Goal: Find contact information: Find contact information

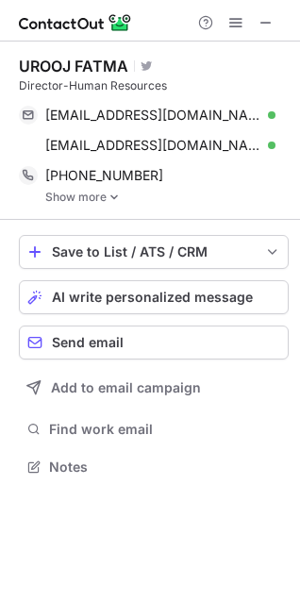
scroll to position [453, 300]
click at [116, 191] on img at bounding box center [113, 196] width 11 height 13
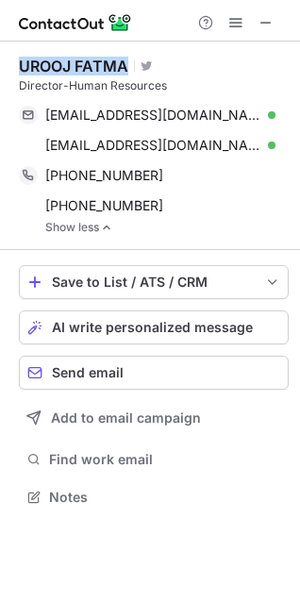
drag, startPoint x: 126, startPoint y: 66, endPoint x: 22, endPoint y: 70, distance: 104.7
click at [23, 69] on div "UROOJ FATMA" at bounding box center [73, 66] width 109 height 19
copy div "UROOJ FATMA"
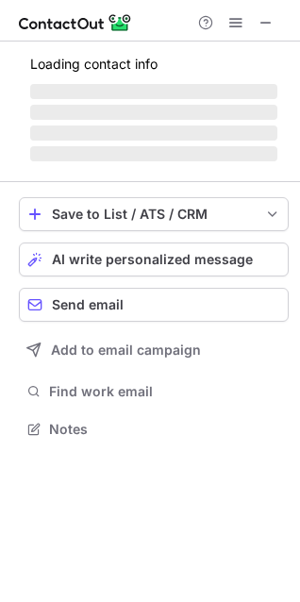
scroll to position [439, 300]
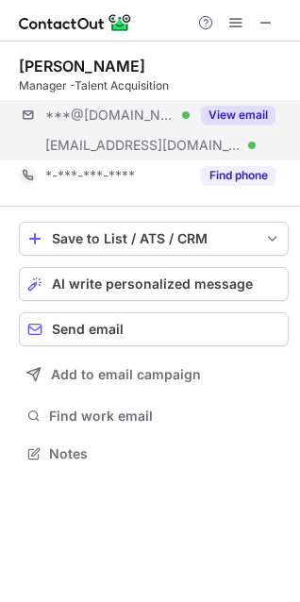
click at [232, 159] on div "***@gmail.com Verified ***@mercadosemi.in Verified View email" at bounding box center [154, 130] width 270 height 60
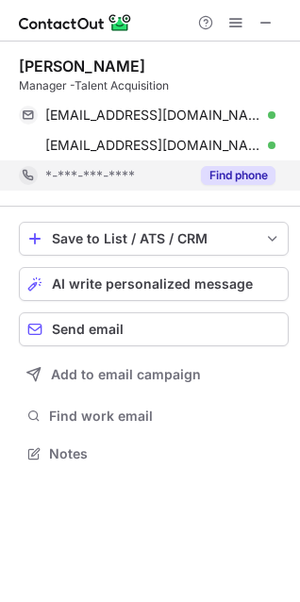
click at [229, 179] on button "Find phone" at bounding box center [238, 175] width 74 height 19
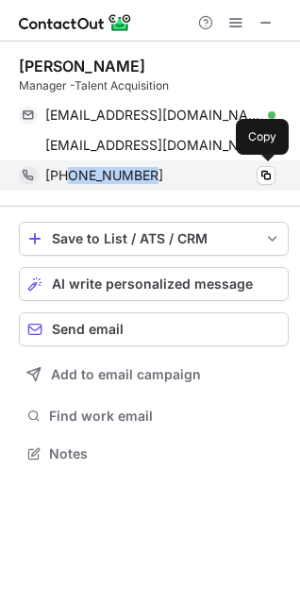
drag, startPoint x: 188, startPoint y: 178, endPoint x: 69, endPoint y: 186, distance: 119.1
click at [69, 186] on div "+919336492947 Copy" at bounding box center [147, 175] width 256 height 30
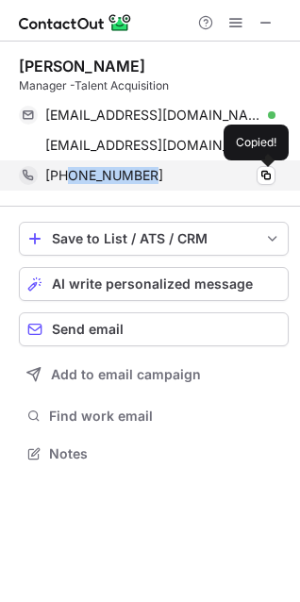
copy span "9336492947"
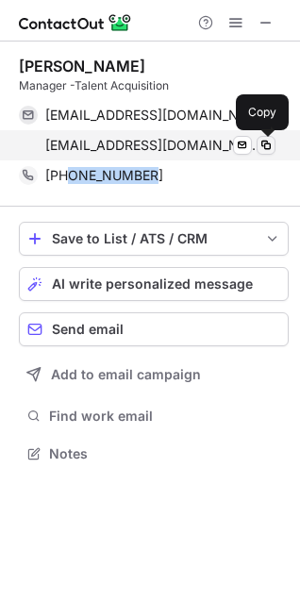
click at [270, 145] on span at bounding box center [265, 145] width 15 height 15
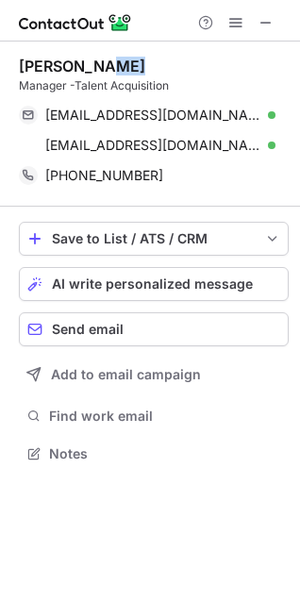
drag, startPoint x: 102, startPoint y: 60, endPoint x: 2, endPoint y: 80, distance: 101.9
click at [2, 80] on div "Jaya Misra Manager -Talent Acquisition jayamisra05@gmail.com Verified Send emai…" at bounding box center [150, 261] width 300 height 440
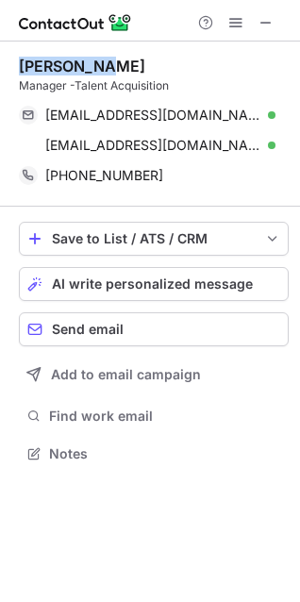
drag, startPoint x: 20, startPoint y: 58, endPoint x: 110, endPoint y: 57, distance: 90.5
click at [110, 57] on div "Jaya Misra" at bounding box center [154, 66] width 270 height 19
copy div "Jaya Misra"
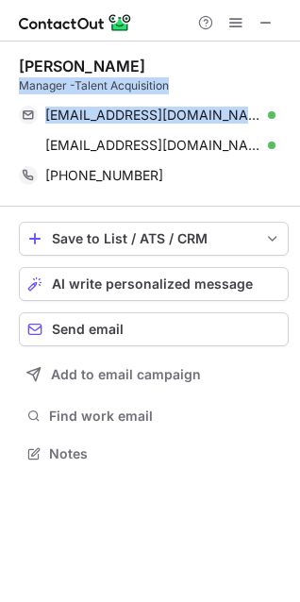
drag, startPoint x: 23, startPoint y: 87, endPoint x: 230, endPoint y: 95, distance: 207.6
click at [230, 95] on div "Jaya Misra Manager -Talent Acquisition jayamisra05@gmail.com Verified Send emai…" at bounding box center [154, 124] width 270 height 134
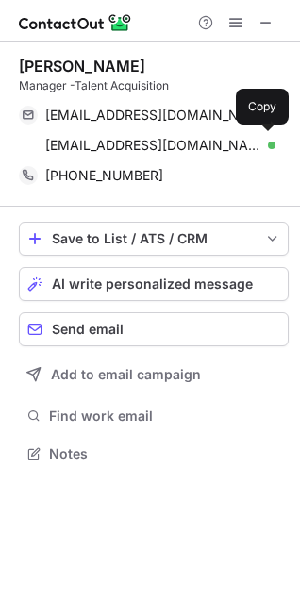
click at [139, 44] on div "Jaya Misra Manager -Talent Acquisition jayamisra05@gmail.com Verified Send emai…" at bounding box center [154, 123] width 270 height 165
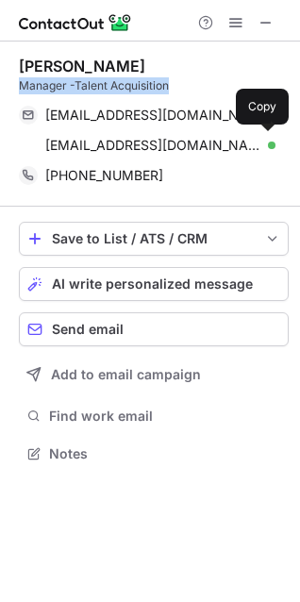
drag, startPoint x: 178, startPoint y: 91, endPoint x: 18, endPoint y: 91, distance: 160.3
click at [18, 91] on div "Jaya Misra Manager -Talent Acquisition jayamisra05@gmail.com Verified Send emai…" at bounding box center [150, 261] width 300 height 440
copy div "Manager -Talent Acquisition"
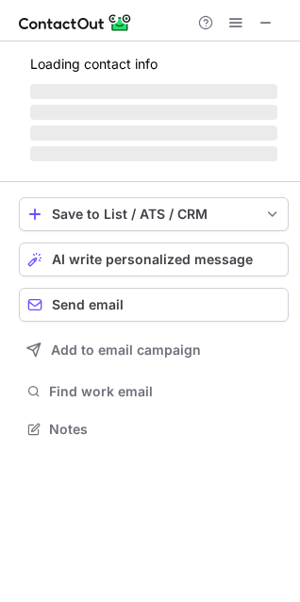
scroll to position [456, 300]
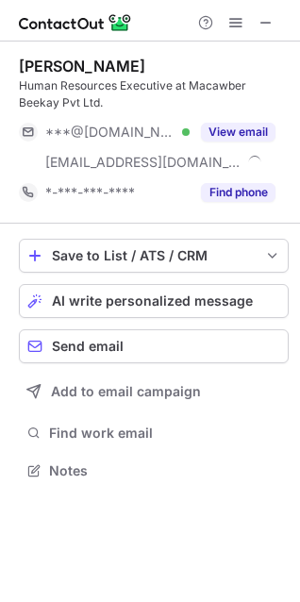
click at [244, 157] on div "***@gmail.com Verified ***@mbl.in View email" at bounding box center [154, 147] width 270 height 60
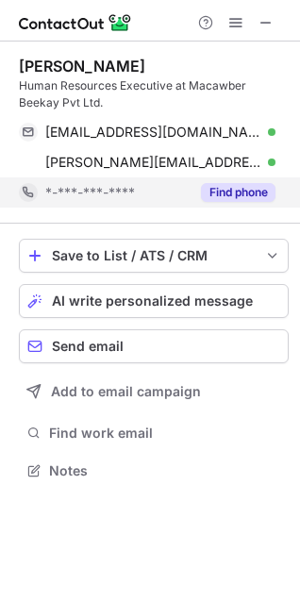
click at [240, 194] on button "Find phone" at bounding box center [238, 192] width 74 height 19
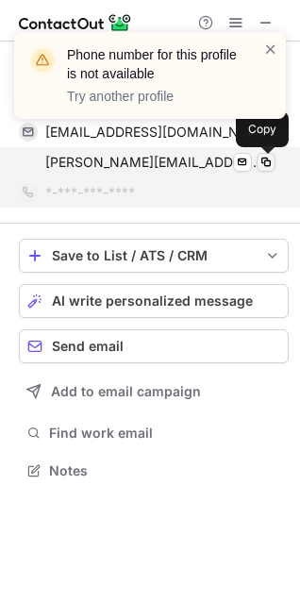
click at [262, 166] on span at bounding box center [265, 162] width 15 height 15
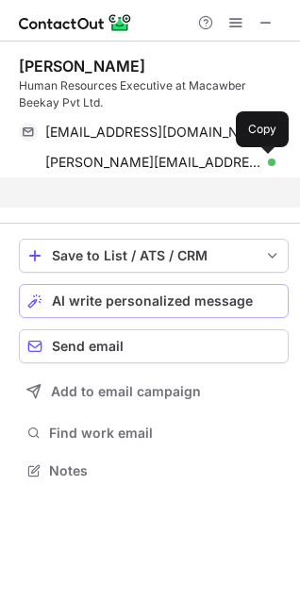
scroll to position [426, 300]
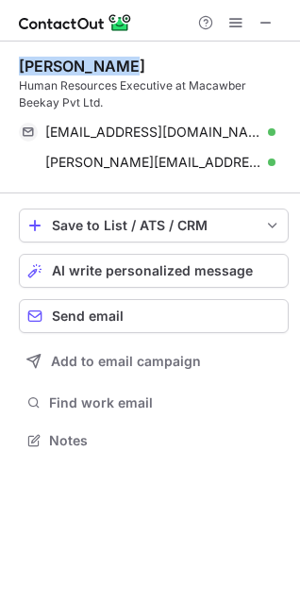
drag, startPoint x: 101, startPoint y: 66, endPoint x: 8, endPoint y: 70, distance: 93.4
click at [8, 70] on div "Mitali saini Human Resources Executive at Macawber Beekay Pvt Ltd. nikkiheart34…" at bounding box center [150, 254] width 300 height 427
copy div "Mitali saini"
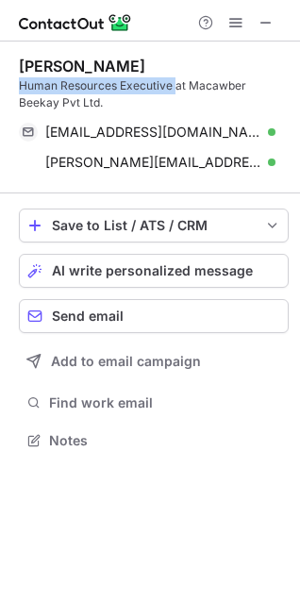
drag, startPoint x: 14, startPoint y: 90, endPoint x: 174, endPoint y: 86, distance: 159.4
click at [174, 86] on div "Mitali saini Human Resources Executive at Macawber Beekay Pvt Ltd. nikkiheart34…" at bounding box center [150, 254] width 300 height 427
copy div "Human Resources Executive"
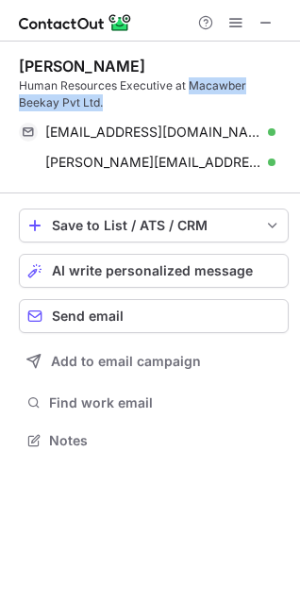
drag, startPoint x: 191, startPoint y: 86, endPoint x: 177, endPoint y: 103, distance: 22.1
click at [177, 103] on div "Human Resources Executive at Macawber Beekay Pvt Ltd." at bounding box center [154, 94] width 270 height 34
copy div "Macawber Beekay Pvt Ltd."
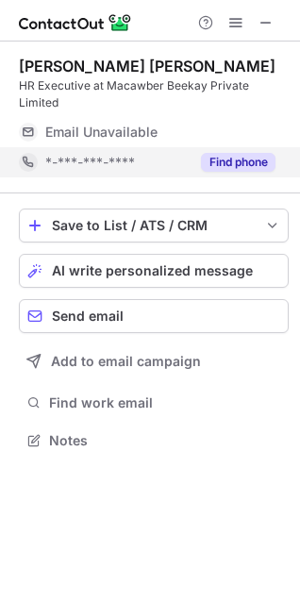
scroll to position [409, 300]
click at [221, 153] on button "Find phone" at bounding box center [238, 162] width 74 height 19
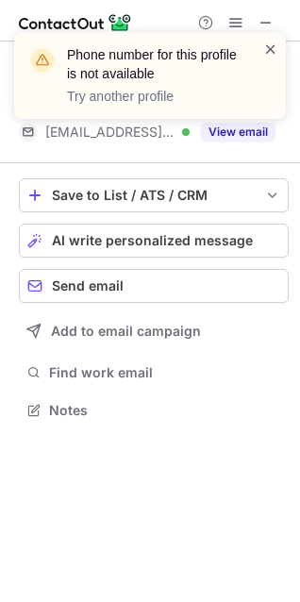
scroll to position [379, 300]
click at [273, 41] on span at bounding box center [270, 49] width 15 height 19
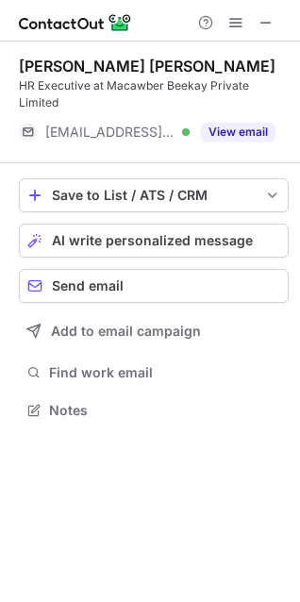
click at [243, 108] on div "Phone number for this profile is not available Try another profile Pramod kumar…" at bounding box center [150, 301] width 300 height 602
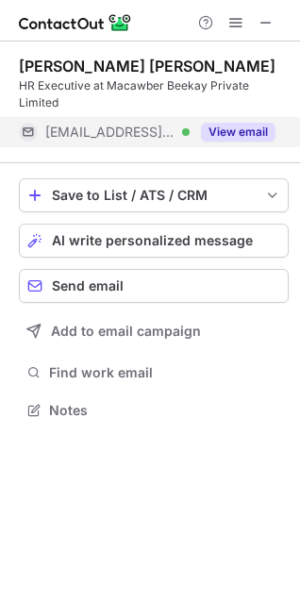
click at [257, 123] on button "View email" at bounding box center [238, 132] width 74 height 19
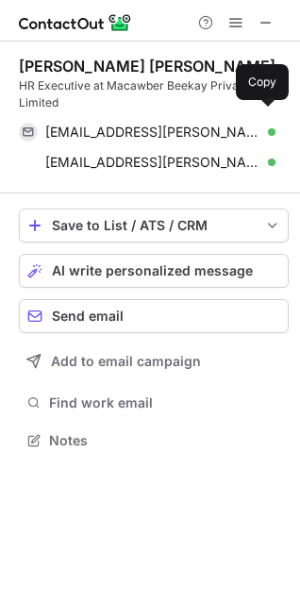
scroll to position [409, 300]
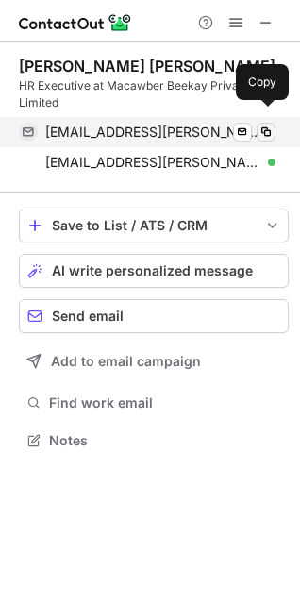
click at [256, 123] on button at bounding box center [265, 132] width 19 height 19
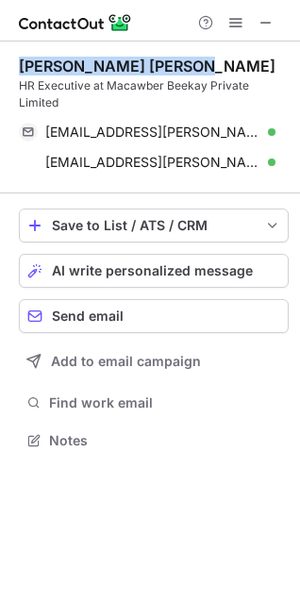
drag, startPoint x: 201, startPoint y: 64, endPoint x: 9, endPoint y: 71, distance: 191.5
click at [9, 71] on div "Pramod kumar Champati HR Executive at Macawber Beekay Private Limited pramod.ch…" at bounding box center [150, 254] width 300 height 427
copy div "Pramod kumar Champati"
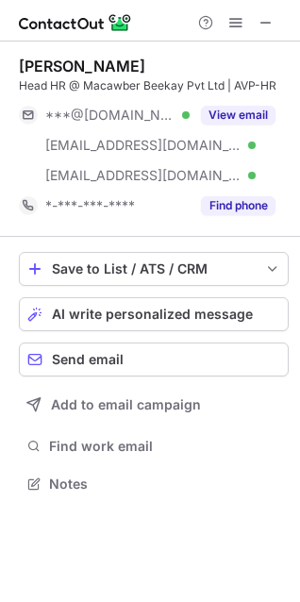
scroll to position [470, 300]
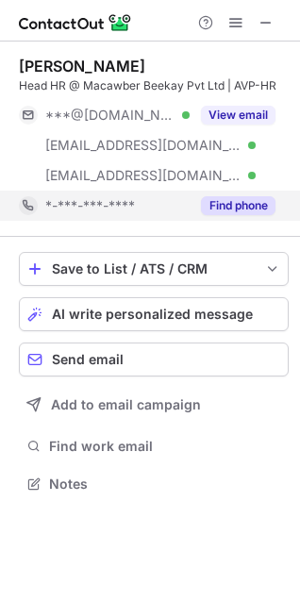
click at [241, 198] on button "Find phone" at bounding box center [238, 205] width 74 height 19
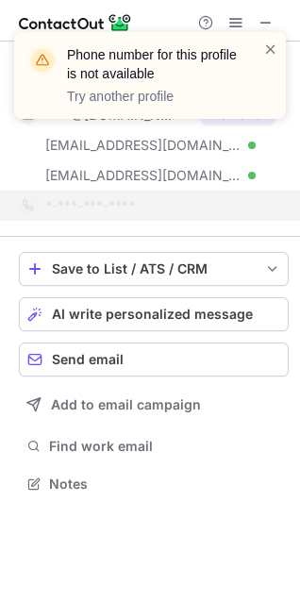
click at [229, 123] on div "Phone number for this profile is not available Try another profile" at bounding box center [150, 83] width 302 height 140
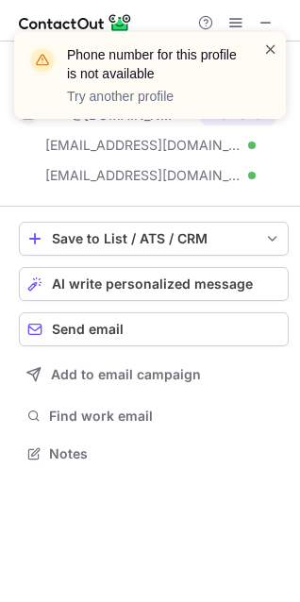
click at [276, 47] on span at bounding box center [270, 49] width 15 height 19
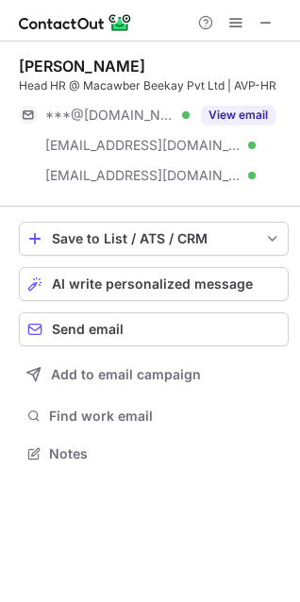
click at [237, 107] on div "Phone number for this profile is not available Try another profile Ruby Kumar H…" at bounding box center [150, 301] width 300 height 602
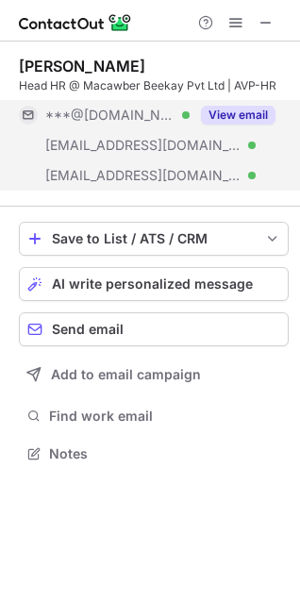
click at [228, 128] on div "View email" at bounding box center [233, 115] width 86 height 30
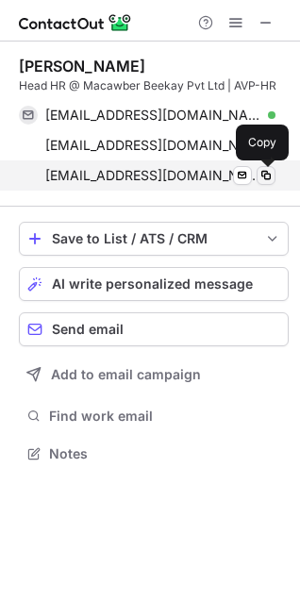
click at [264, 174] on span at bounding box center [265, 175] width 15 height 15
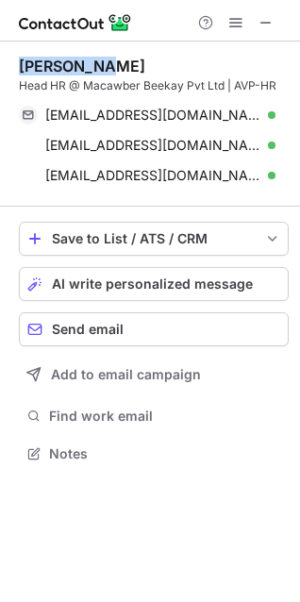
drag, startPoint x: 115, startPoint y: 62, endPoint x: 21, endPoint y: 71, distance: 94.7
click at [21, 71] on div "Ruby Kumar" at bounding box center [154, 66] width 270 height 19
copy div "Ruby Kumar"
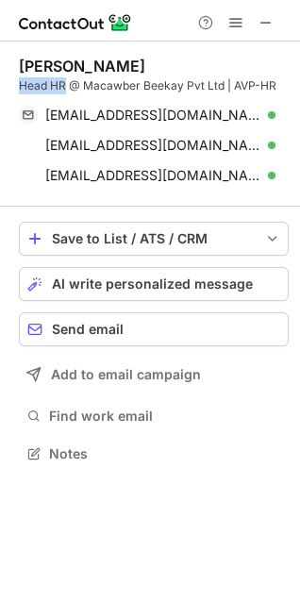
drag, startPoint x: 14, startPoint y: 91, endPoint x: 64, endPoint y: 91, distance: 50.0
click at [64, 91] on div "Ruby Kumar Head HR @ Macawber Beekay Pvt Ltd | AVP-HR rubyamitkumar@gmail.com V…" at bounding box center [150, 261] width 300 height 440
copy div "Head HR"
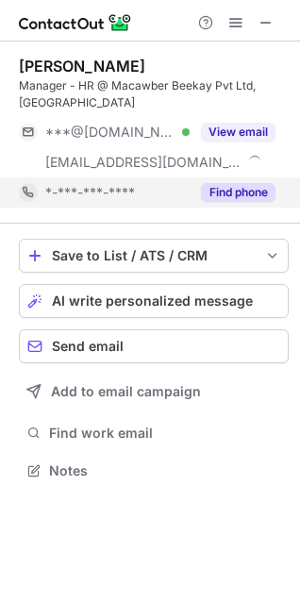
click at [219, 183] on button "Find phone" at bounding box center [238, 192] width 74 height 19
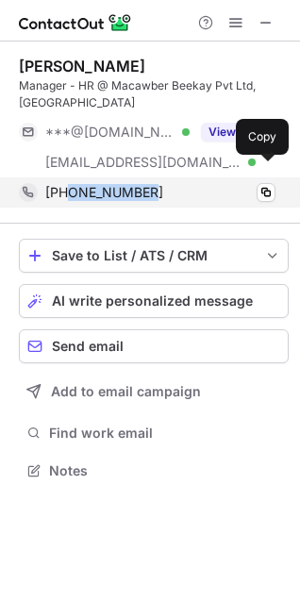
drag, startPoint x: 160, startPoint y: 175, endPoint x: 67, endPoint y: 178, distance: 93.4
click at [67, 184] on div "+918860213399" at bounding box center [160, 192] width 230 height 17
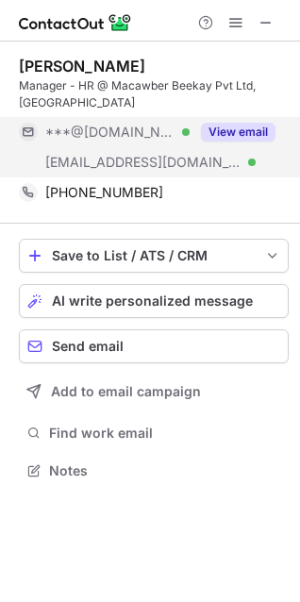
click at [196, 130] on div "***@hotmail.com Verified ***@mbl.in Verified View email" at bounding box center [154, 147] width 270 height 60
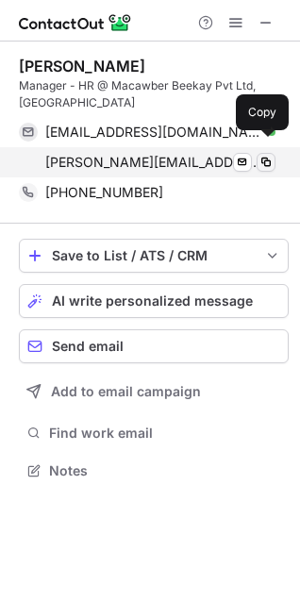
click at [266, 155] on span at bounding box center [265, 162] width 15 height 15
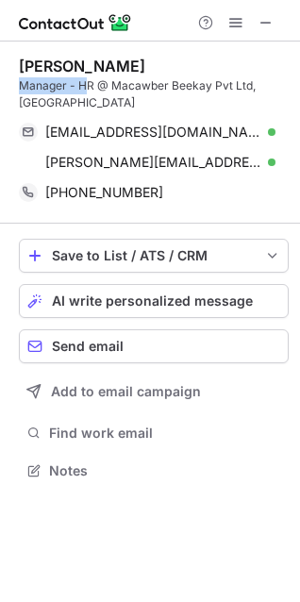
drag, startPoint x: 90, startPoint y: 89, endPoint x: 12, endPoint y: 84, distance: 77.5
click at [12, 84] on div "Elvin Paul Manager - HR @ Macawber Beekay Pvt Ltd, Noida elvinpaul11@hotmail.co…" at bounding box center [150, 269] width 300 height 457
click at [267, 30] on span at bounding box center [265, 22] width 15 height 15
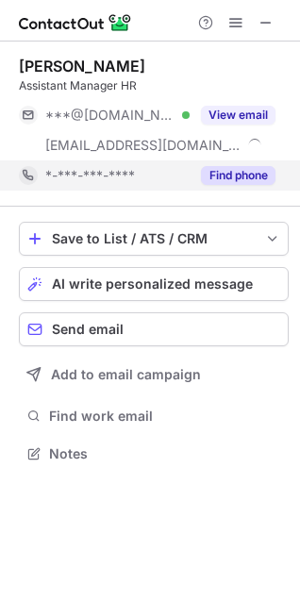
click at [229, 177] on button "Find phone" at bounding box center [238, 175] width 74 height 19
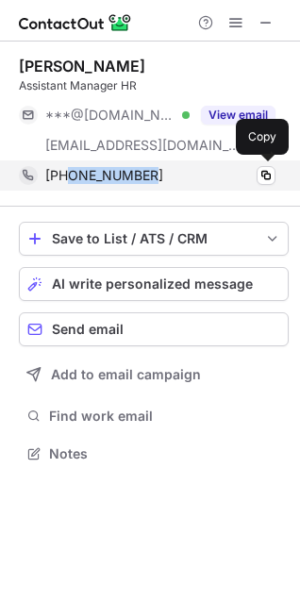
drag, startPoint x: 160, startPoint y: 179, endPoint x: 69, endPoint y: 173, distance: 91.7
click at [69, 173] on div "+918745060369" at bounding box center [160, 175] width 230 height 17
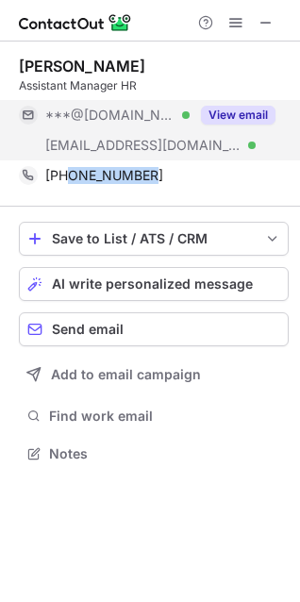
click at [223, 119] on button "View email" at bounding box center [238, 115] width 74 height 19
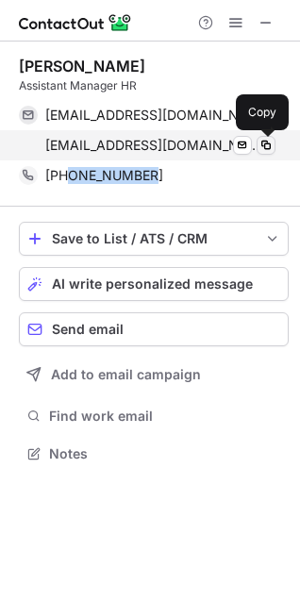
click at [263, 147] on span at bounding box center [265, 145] width 15 height 15
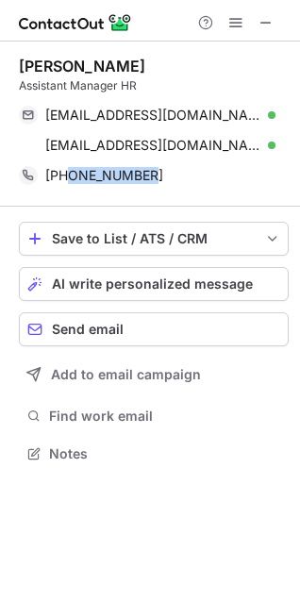
drag, startPoint x: 144, startPoint y: 62, endPoint x: 8, endPoint y: 76, distance: 137.5
click at [8, 76] on div "Jitendra Singh Assistant Manager HR rawathr93@gmail.com Verified Send email Cop…" at bounding box center [150, 261] width 300 height 440
drag, startPoint x: 14, startPoint y: 71, endPoint x: 128, endPoint y: 61, distance: 114.5
click at [128, 61] on div "Jitendra Singh Assistant Manager HR rawathr93@gmail.com Verified Send email Cop…" at bounding box center [150, 261] width 300 height 440
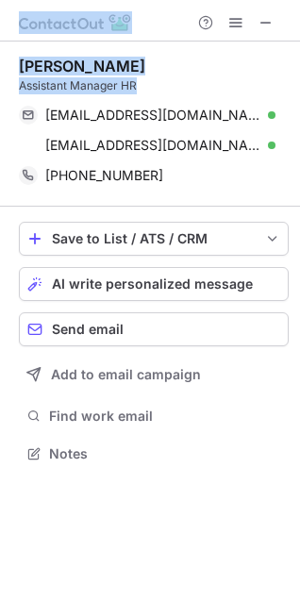
drag, startPoint x: 140, startPoint y: 79, endPoint x: -4, endPoint y: 88, distance: 143.6
click at [0, 88] on html "Jitendra Singh Assistant Manager HR rawathr93@gmail.com Verified Send email Cop…" at bounding box center [150, 301] width 300 height 602
click at [4, 84] on div "Jitendra Singh Assistant Manager HR rawathr93@gmail.com Verified Send email Cop…" at bounding box center [150, 261] width 300 height 440
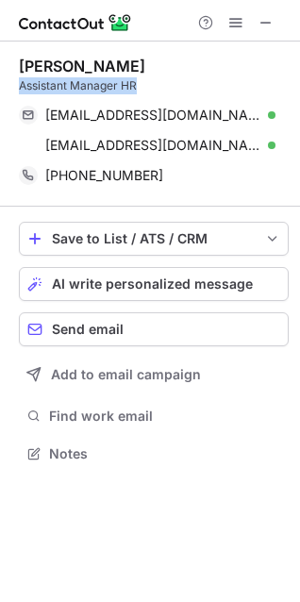
drag, startPoint x: 15, startPoint y: 92, endPoint x: 145, endPoint y: 85, distance: 130.3
click at [145, 85] on div "Jitendra Singh Assistant Manager HR rawathr93@gmail.com Verified Send email Cop…" at bounding box center [150, 261] width 300 height 440
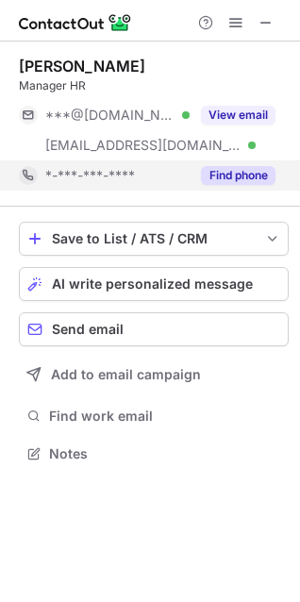
click at [232, 173] on button "Find phone" at bounding box center [238, 175] width 74 height 19
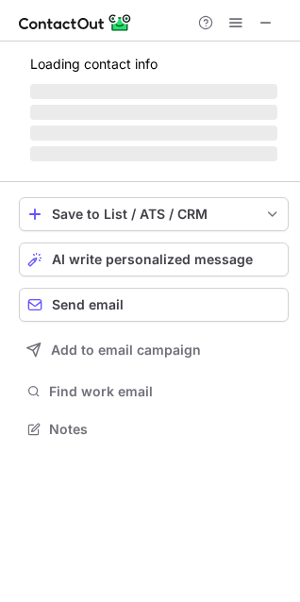
scroll to position [8, 8]
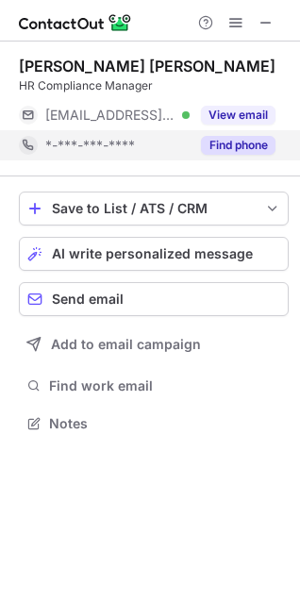
click at [235, 148] on button "Find phone" at bounding box center [238, 145] width 74 height 19
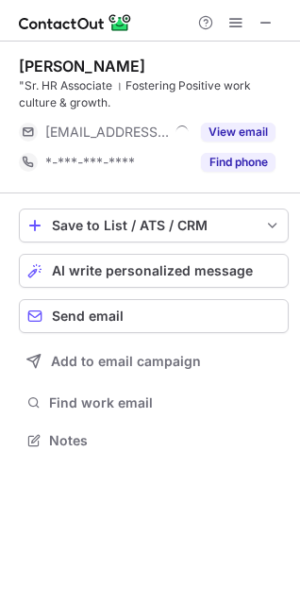
scroll to position [426, 300]
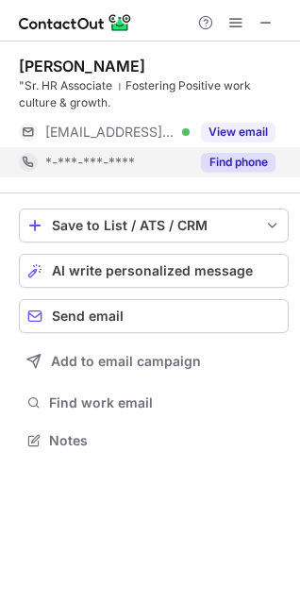
click at [228, 165] on button "Find phone" at bounding box center [238, 162] width 74 height 19
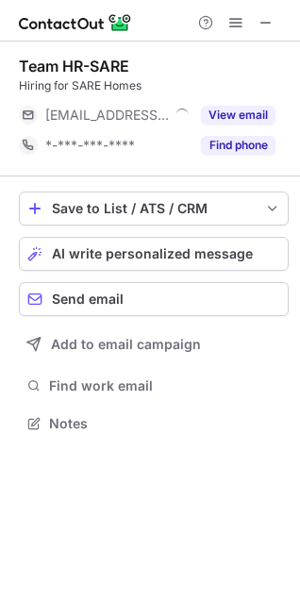
scroll to position [8, 8]
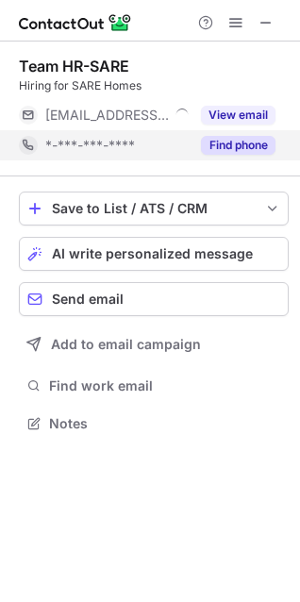
click at [221, 141] on button "Find phone" at bounding box center [238, 145] width 74 height 19
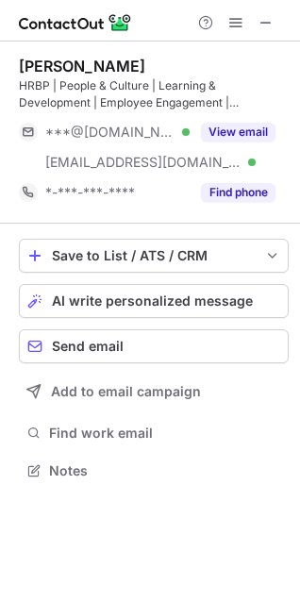
scroll to position [456, 300]
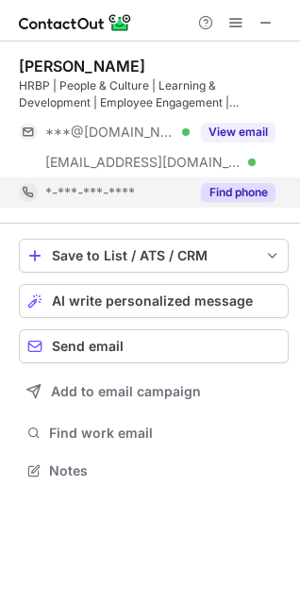
click at [233, 202] on div "Find phone" at bounding box center [233, 192] width 86 height 30
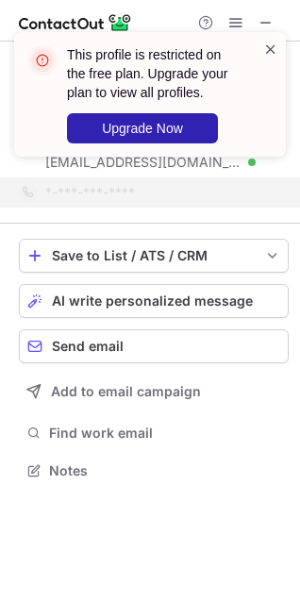
click at [271, 51] on span at bounding box center [270, 49] width 15 height 19
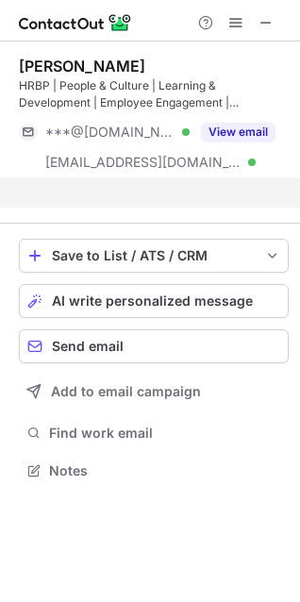
scroll to position [426, 300]
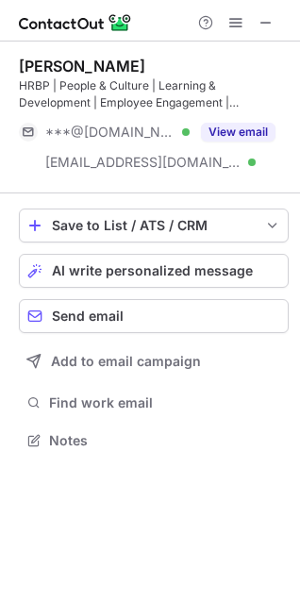
click at [241, 138] on div "This profile is restricted on the free plan. Upgrade your plan to view all prof…" at bounding box center [150, 301] width 300 height 602
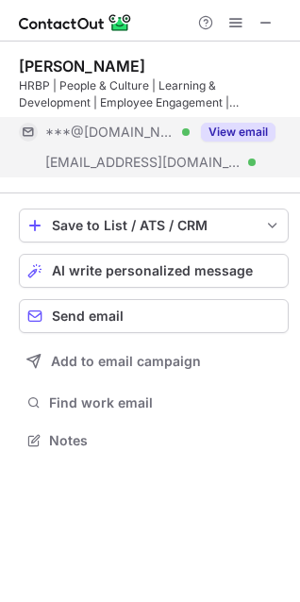
click at [236, 131] on button "View email" at bounding box center [238, 132] width 74 height 19
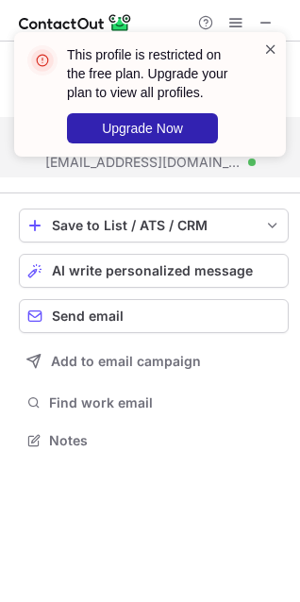
click at [276, 51] on span at bounding box center [270, 49] width 15 height 19
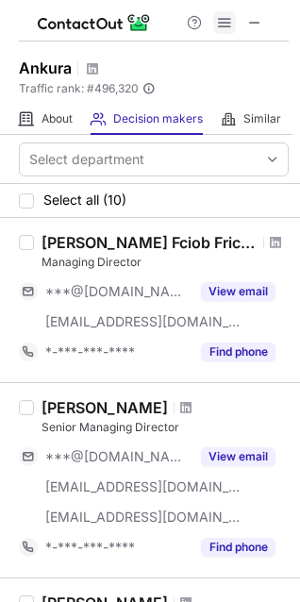
click at [225, 16] on span at bounding box center [224, 22] width 15 height 15
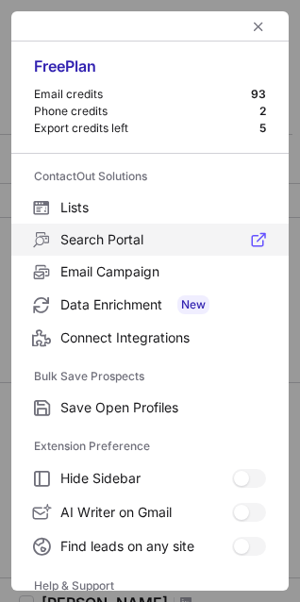
click at [90, 238] on span "Search Portal" at bounding box center [163, 239] width 206 height 17
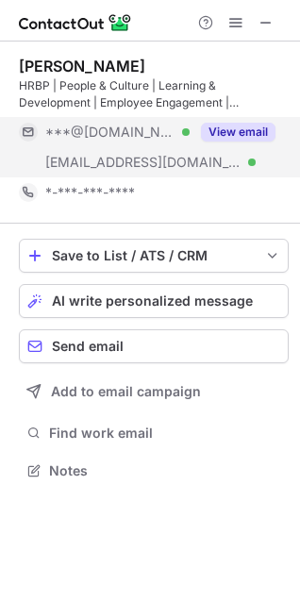
scroll to position [456, 300]
click at [211, 126] on button "View email" at bounding box center [238, 132] width 74 height 19
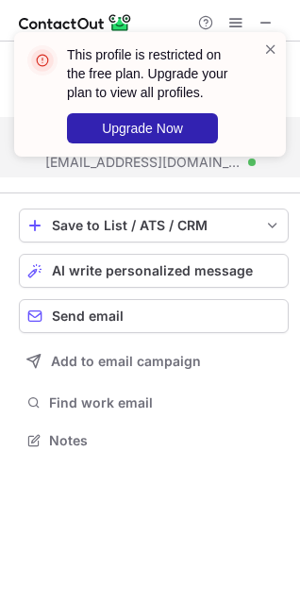
scroll to position [426, 300]
click at [270, 46] on span at bounding box center [270, 49] width 15 height 19
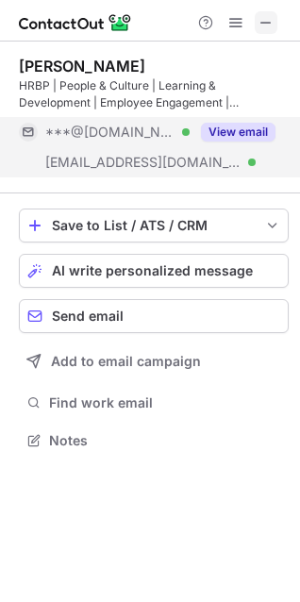
click at [263, 27] on span at bounding box center [265, 22] width 15 height 15
click at [264, 24] on span at bounding box center [265, 22] width 15 height 15
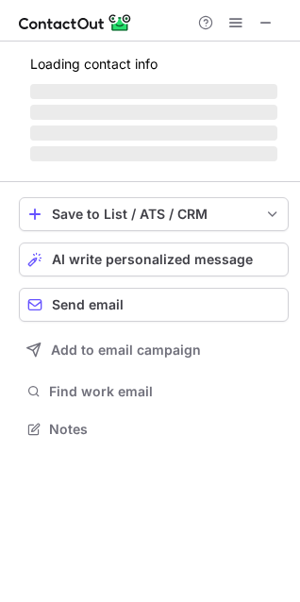
scroll to position [439, 300]
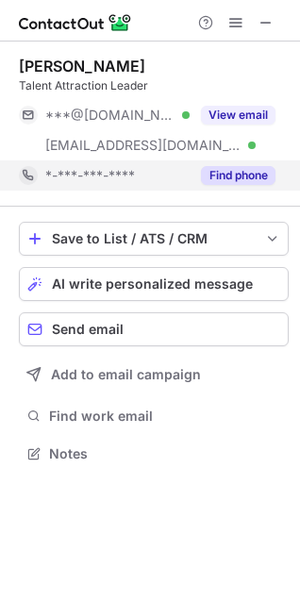
click at [227, 172] on button "Find phone" at bounding box center [238, 175] width 74 height 19
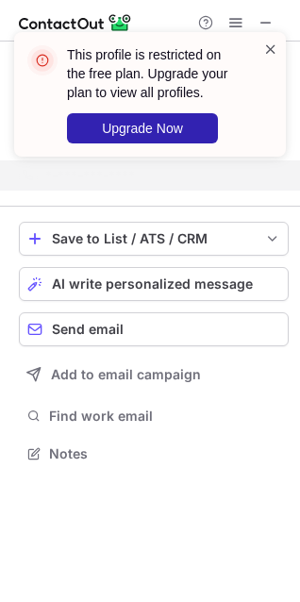
click at [274, 47] on span at bounding box center [270, 49] width 15 height 19
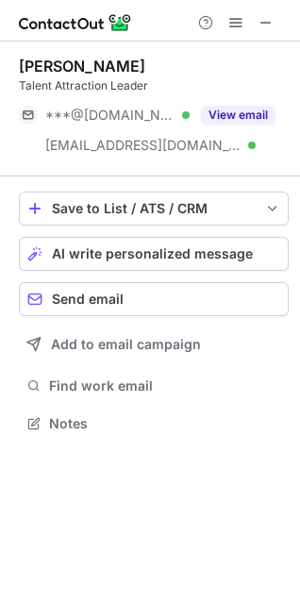
scroll to position [409, 300]
click at [240, 115] on div "This profile is restricted on the free plan. Upgrade your plan to view all prof…" at bounding box center [150, 301] width 300 height 602
click at [240, 115] on button "View email" at bounding box center [238, 115] width 74 height 19
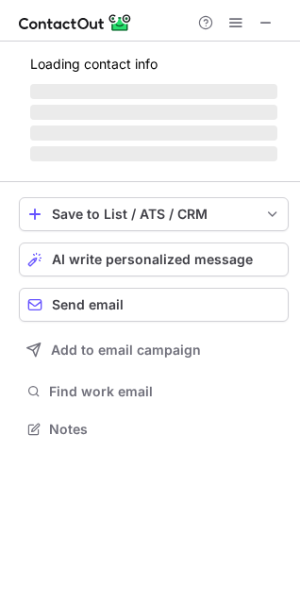
scroll to position [426, 300]
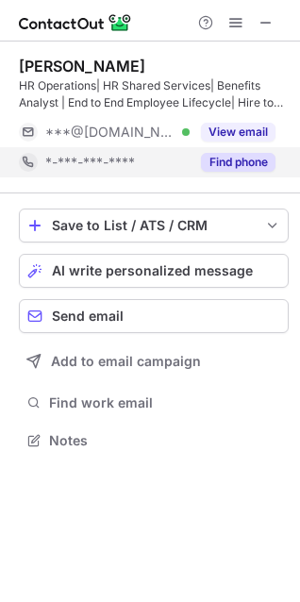
click at [216, 163] on button "Find phone" at bounding box center [238, 162] width 74 height 19
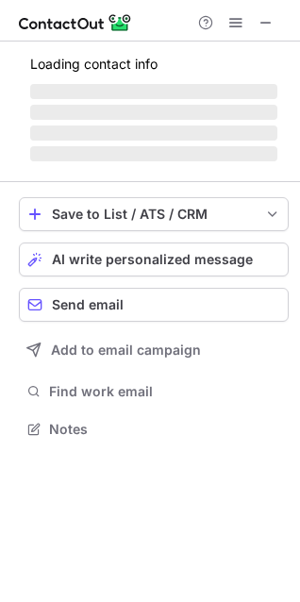
scroll to position [8, 8]
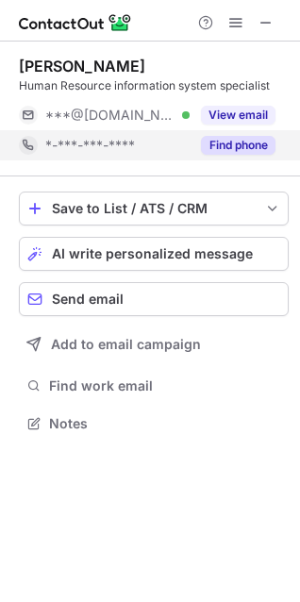
click at [228, 140] on button "Find phone" at bounding box center [238, 145] width 74 height 19
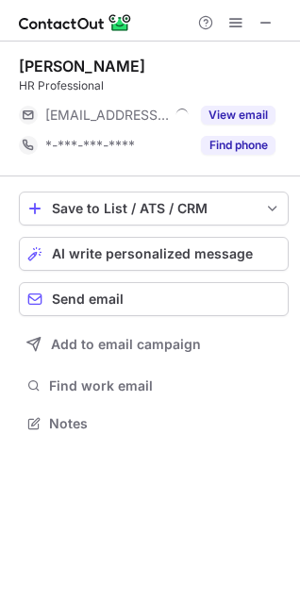
click at [233, 157] on div "Find phone" at bounding box center [233, 145] width 86 height 30
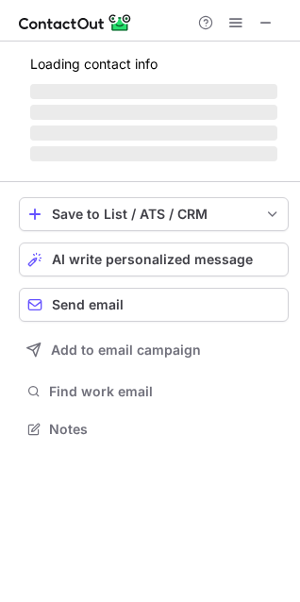
scroll to position [456, 300]
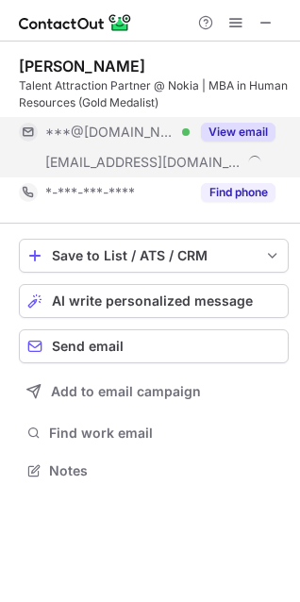
click at [227, 187] on button "Find phone" at bounding box center [238, 192] width 74 height 19
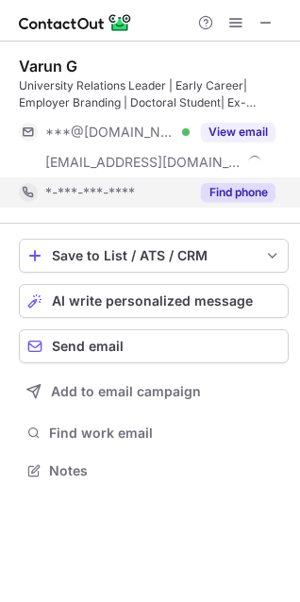
click at [185, 195] on div "*-***-***-****" at bounding box center [117, 192] width 144 height 17
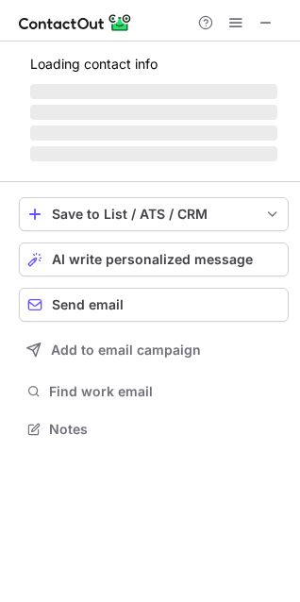
scroll to position [426, 300]
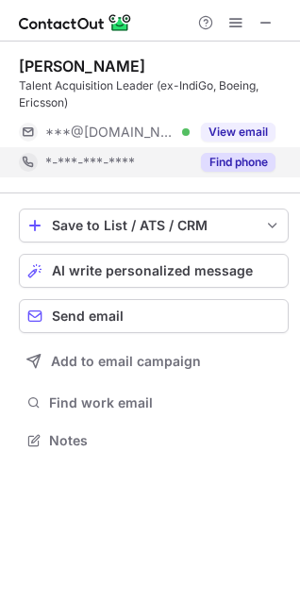
click at [232, 156] on button "Find phone" at bounding box center [238, 162] width 74 height 19
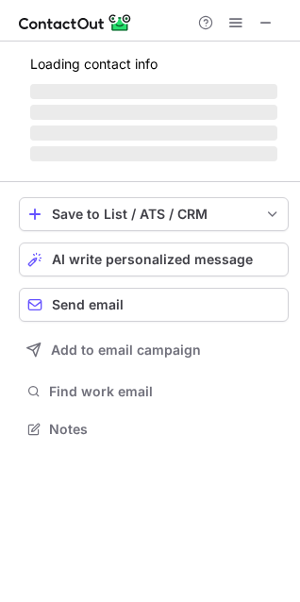
scroll to position [456, 300]
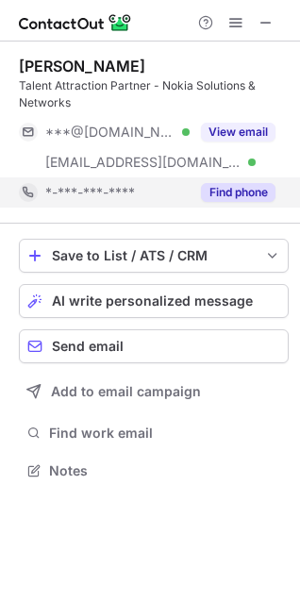
click at [222, 194] on button "Find phone" at bounding box center [238, 192] width 74 height 19
click at [228, 206] on div "Find phone" at bounding box center [233, 192] width 86 height 30
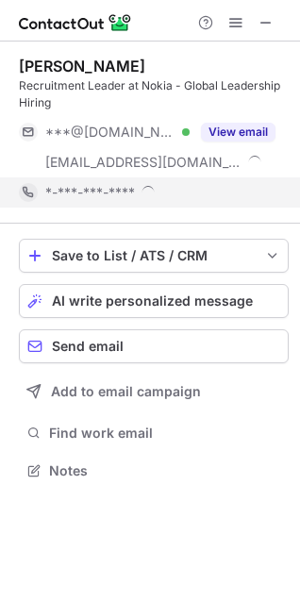
scroll to position [471, 300]
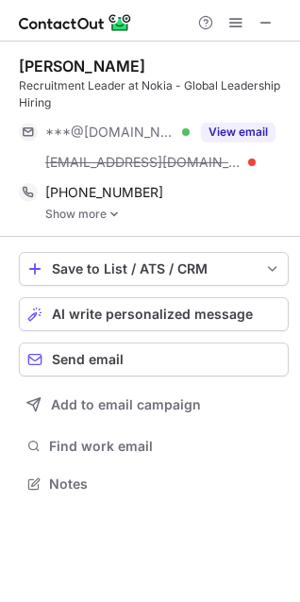
click at [111, 217] on img at bounding box center [113, 213] width 11 height 13
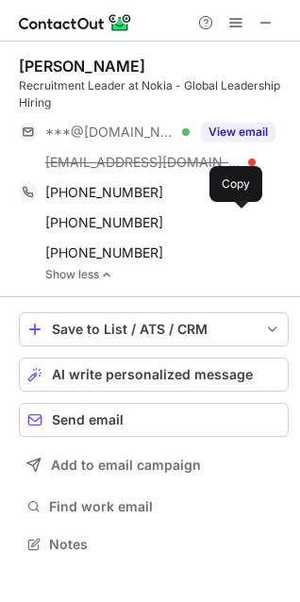
scroll to position [531, 300]
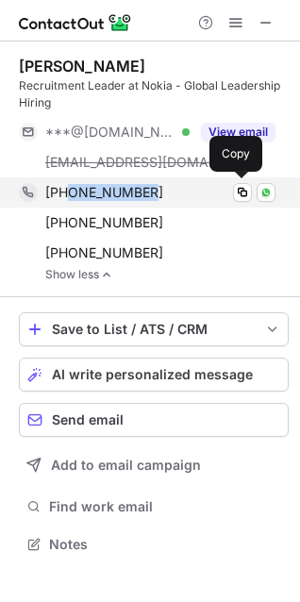
drag, startPoint x: 164, startPoint y: 190, endPoint x: 66, endPoint y: 206, distance: 99.2
click at [66, 206] on div "+919717261640 Copy WhatsApp" at bounding box center [147, 192] width 256 height 30
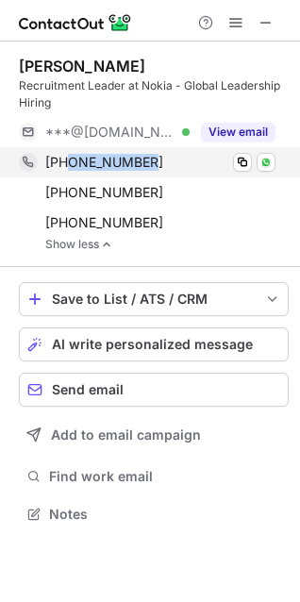
scroll to position [501, 300]
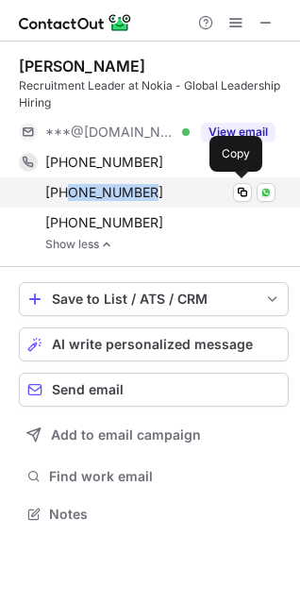
drag, startPoint x: 142, startPoint y: 199, endPoint x: 67, endPoint y: 201, distance: 75.5
click at [67, 201] on div "+919818661804 Copy WhatsApp" at bounding box center [147, 192] width 256 height 30
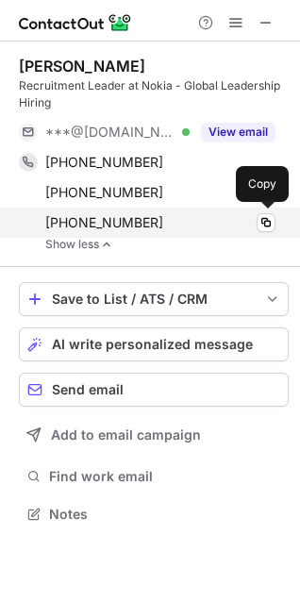
click at [88, 237] on div "+16503911088 Copy" at bounding box center [147, 222] width 256 height 30
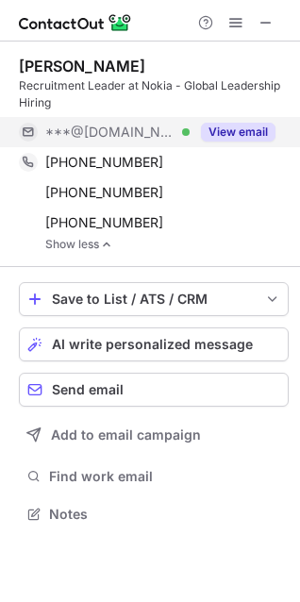
click at [223, 129] on button "View email" at bounding box center [238, 132] width 74 height 19
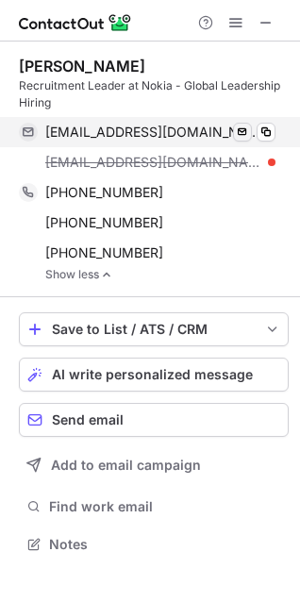
scroll to position [531, 300]
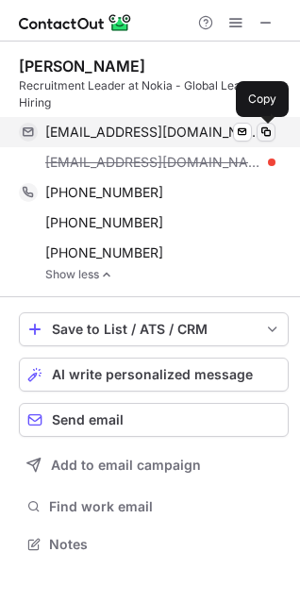
click at [258, 136] on span at bounding box center [265, 131] width 15 height 15
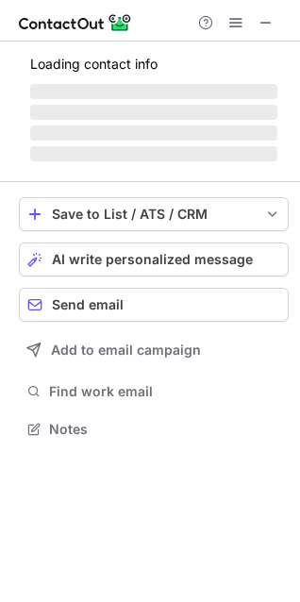
scroll to position [456, 300]
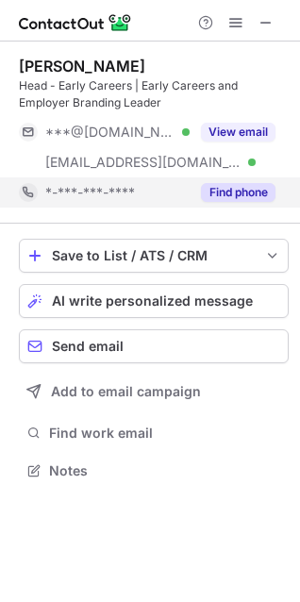
click at [233, 194] on button "Find phone" at bounding box center [238, 192] width 74 height 19
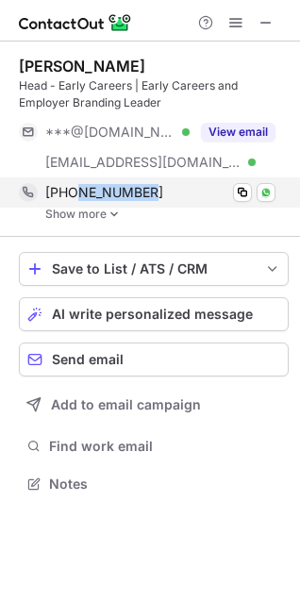
drag, startPoint x: 164, startPoint y: 192, endPoint x: 71, endPoint y: 198, distance: 93.5
click at [71, 198] on div "+917259028571" at bounding box center [160, 192] width 230 height 17
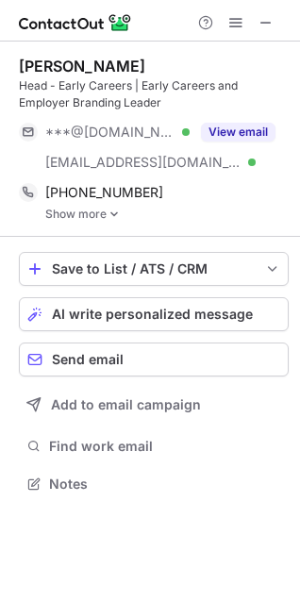
click at [76, 214] on link "Show more" at bounding box center [166, 213] width 243 height 13
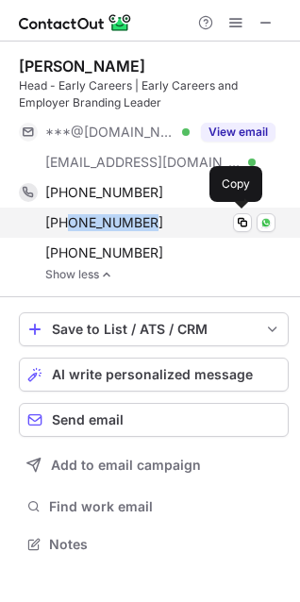
drag, startPoint x: 143, startPoint y: 216, endPoint x: 68, endPoint y: 232, distance: 77.1
click at [68, 231] on div "+918105711169 Copy WhatsApp" at bounding box center [147, 222] width 256 height 30
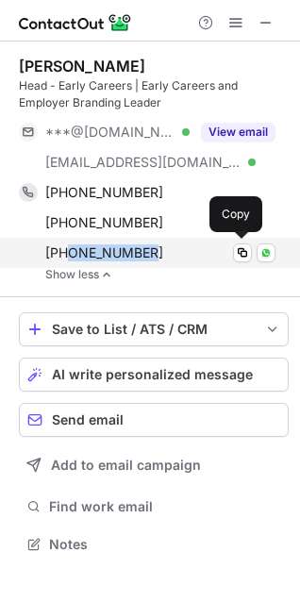
drag, startPoint x: 169, startPoint y: 243, endPoint x: 69, endPoint y: 255, distance: 100.6
click at [69, 254] on div "+919099926952" at bounding box center [160, 252] width 230 height 17
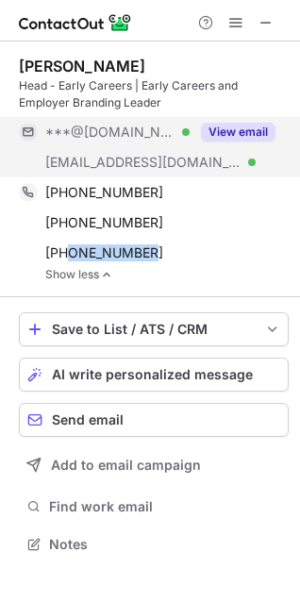
click at [224, 124] on button "View email" at bounding box center [238, 132] width 74 height 19
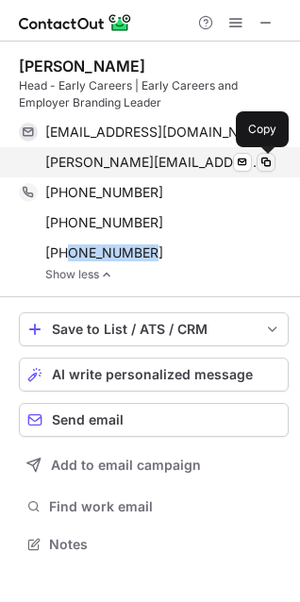
click at [263, 166] on span at bounding box center [265, 162] width 15 height 15
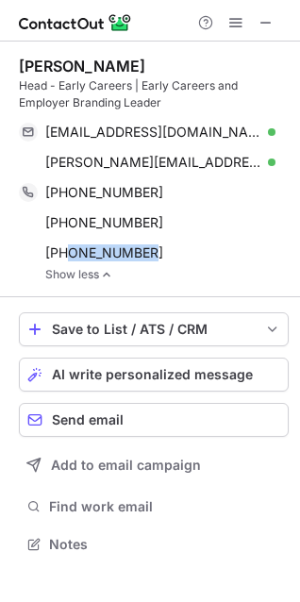
drag, startPoint x: 151, startPoint y: 66, endPoint x: 18, endPoint y: 72, distance: 133.1
click at [18, 72] on div "Devanshu Mehta Head - Early Careers | Early Careers and Employer Branding Leade…" at bounding box center [150, 306] width 300 height 531
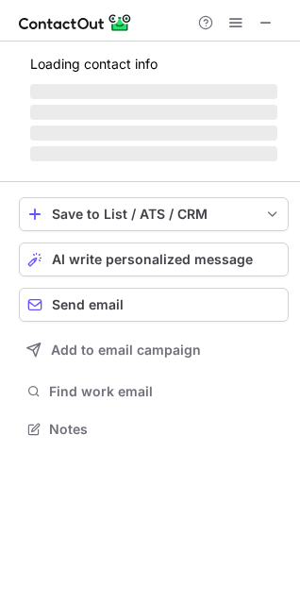
scroll to position [456, 300]
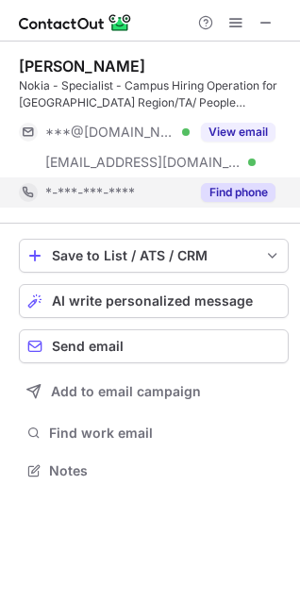
click at [219, 198] on button "Find phone" at bounding box center [238, 192] width 74 height 19
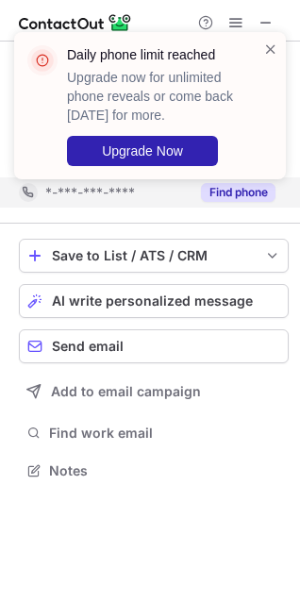
click at [256, 49] on div "Daily phone limit reached Upgrade now for unlimited phone reveals or come back …" at bounding box center [162, 105] width 190 height 121
click at [277, 49] on span at bounding box center [270, 49] width 15 height 19
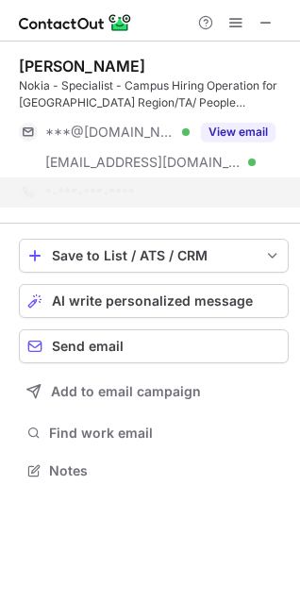
click at [244, 194] on div "*-***-***-****" at bounding box center [160, 192] width 230 height 17
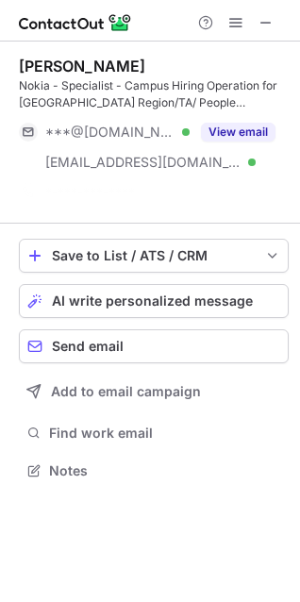
scroll to position [426, 300]
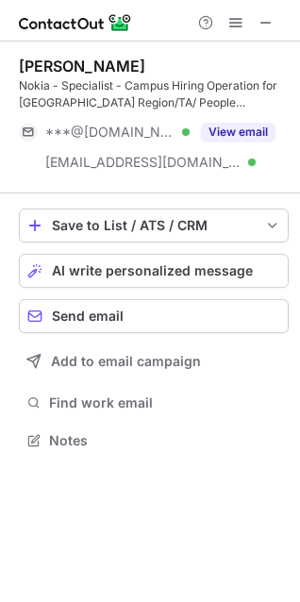
click at [202, 187] on div "Jaya Mandal Nokia - Specialist - Campus Hiring Operation for INDIA Region/TA/ P…" at bounding box center [154, 117] width 270 height 152
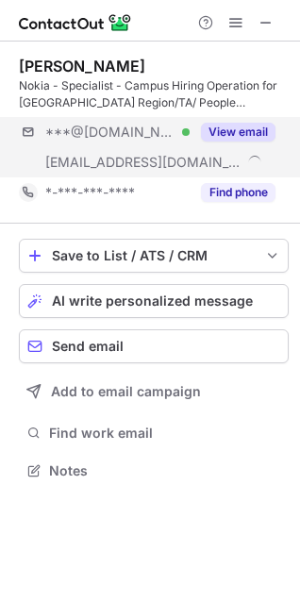
scroll to position [456, 300]
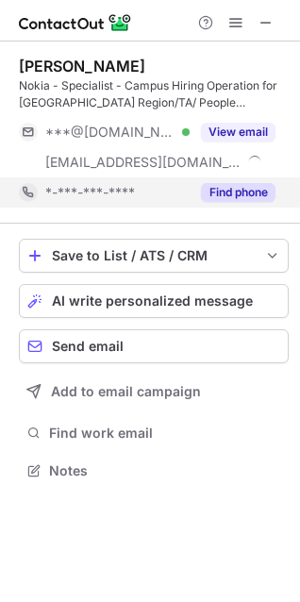
click at [244, 192] on button "Find phone" at bounding box center [238, 192] width 74 height 19
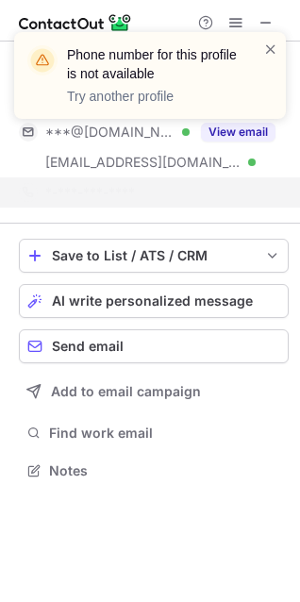
click at [260, 52] on div "Phone number for this profile is not available Try another profile" at bounding box center [142, 76] width 241 height 72
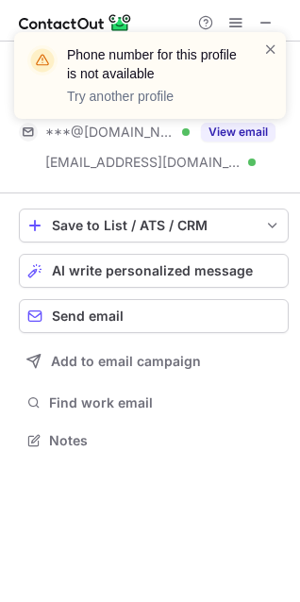
scroll to position [426, 300]
click at [227, 133] on div "Phone number for this profile is not available Try another profile" at bounding box center [150, 83] width 302 height 140
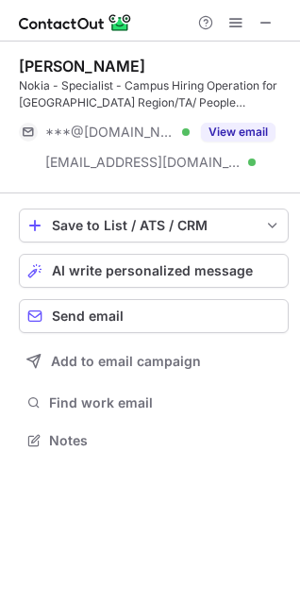
click at [244, 136] on button "View email" at bounding box center [238, 132] width 74 height 19
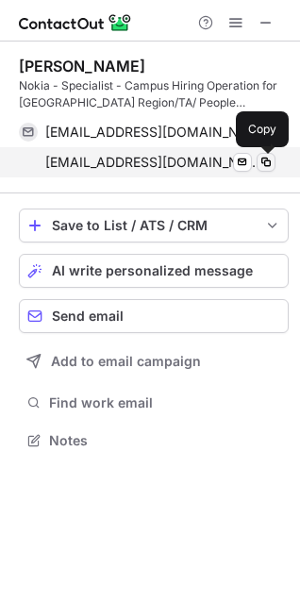
click at [260, 164] on span at bounding box center [265, 162] width 15 height 15
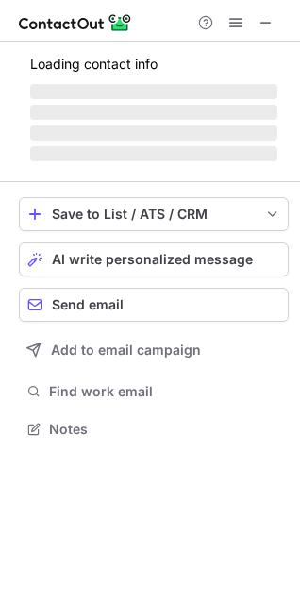
scroll to position [517, 300]
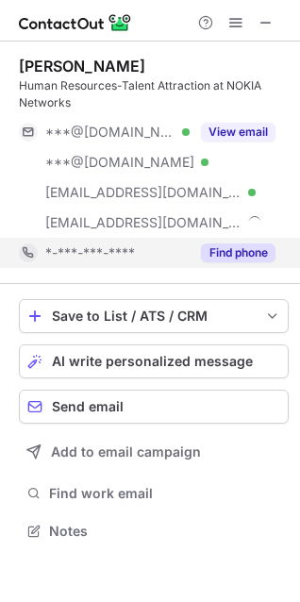
click at [223, 258] on button "Find phone" at bounding box center [238, 252] width 74 height 19
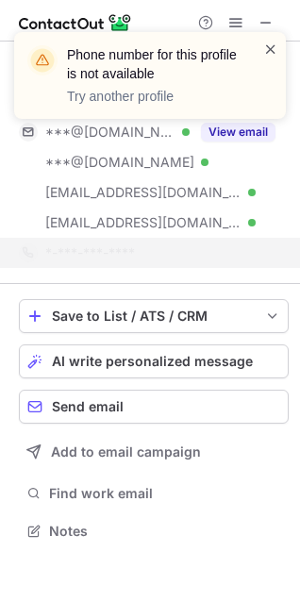
click at [272, 51] on span at bounding box center [270, 49] width 15 height 19
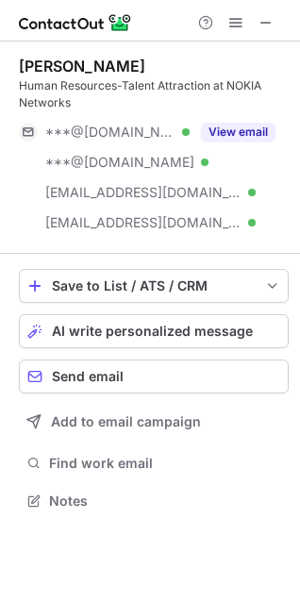
scroll to position [487, 300]
click at [236, 137] on button "View email" at bounding box center [238, 132] width 74 height 19
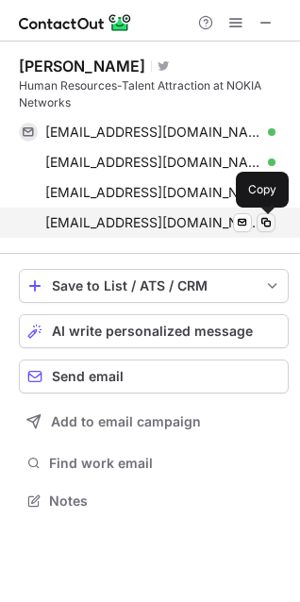
click at [261, 217] on span at bounding box center [265, 222] width 15 height 15
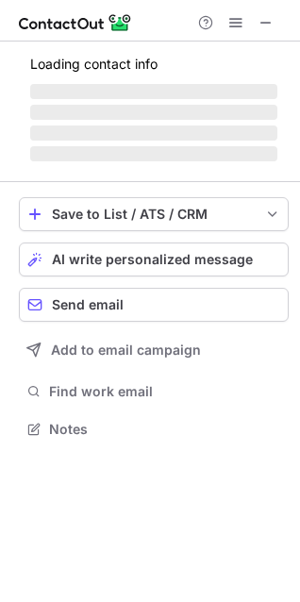
scroll to position [439, 300]
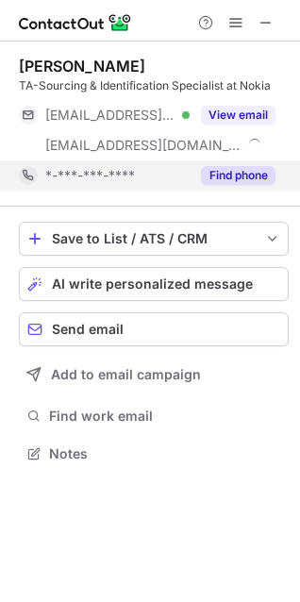
click at [223, 171] on button "Find phone" at bounding box center [238, 175] width 74 height 19
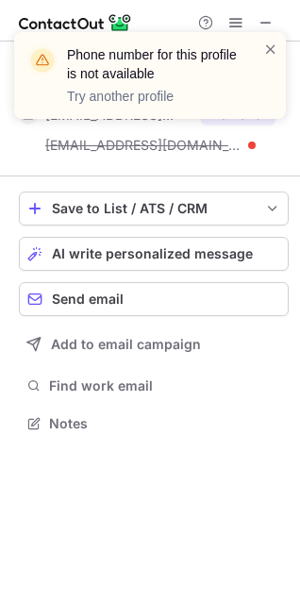
scroll to position [409, 300]
click at [281, 48] on div "Phone number for this profile is not available Try another profile" at bounding box center [150, 75] width 272 height 87
click at [273, 48] on span at bounding box center [270, 49] width 15 height 19
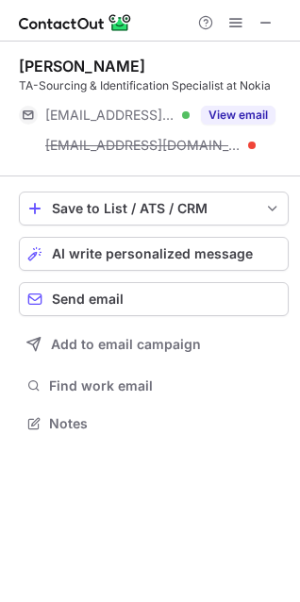
click at [210, 113] on div "Phone number for this profile is not available Try another profile Sangita Pati…" at bounding box center [150, 301] width 300 height 602
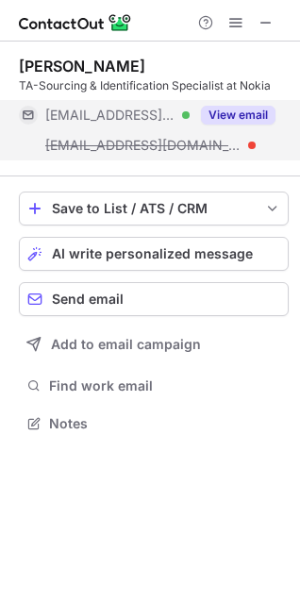
click at [218, 112] on button "View email" at bounding box center [238, 115] width 74 height 19
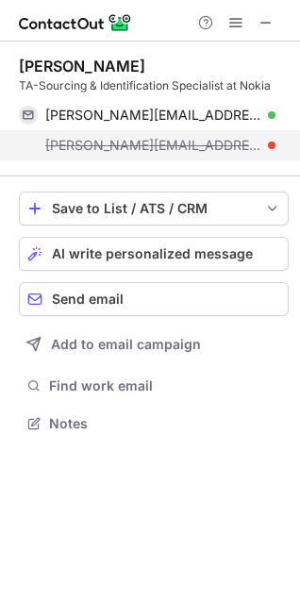
click at [231, 145] on span "sangita.patil@alcatel-lucent.com" at bounding box center [153, 145] width 216 height 17
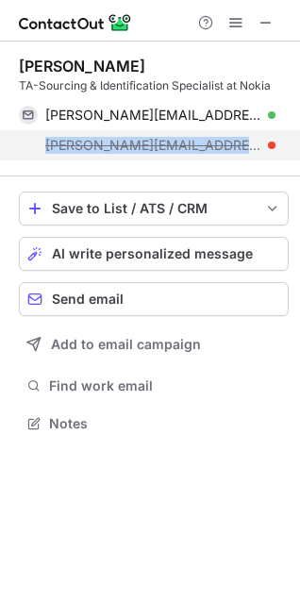
drag, startPoint x: 246, startPoint y: 146, endPoint x: 43, endPoint y: 154, distance: 202.9
click at [43, 154] on div "sangita.patil@alcatel-lucent.com" at bounding box center [147, 145] width 256 height 30
copy span "sangita.patil@alcatel-lucent.com"
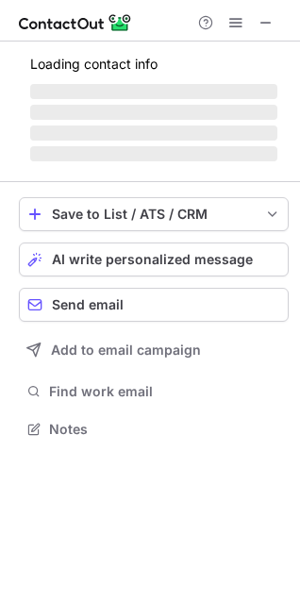
scroll to position [426, 300]
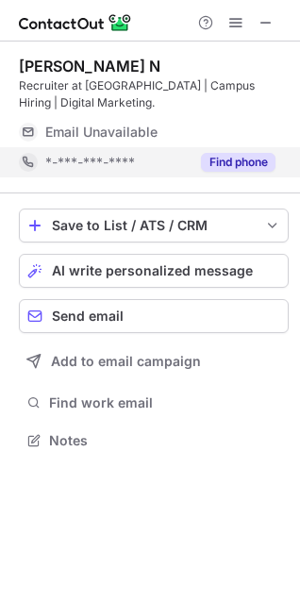
click at [207, 164] on button "Find phone" at bounding box center [238, 162] width 74 height 19
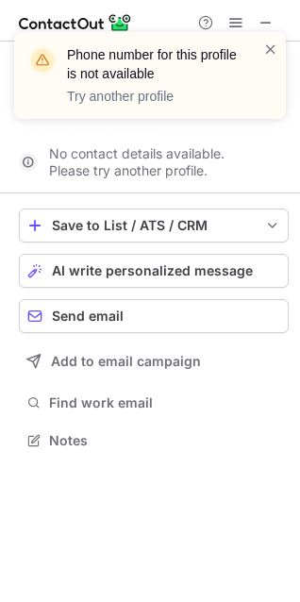
scroll to position [396, 300]
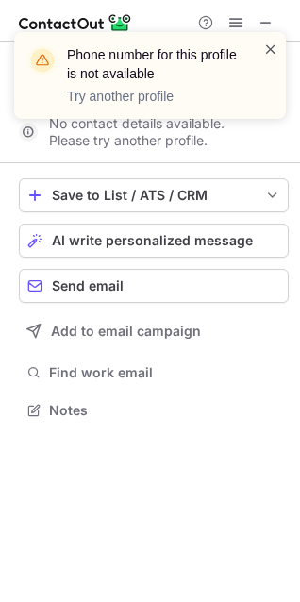
click at [268, 47] on span at bounding box center [270, 49] width 15 height 19
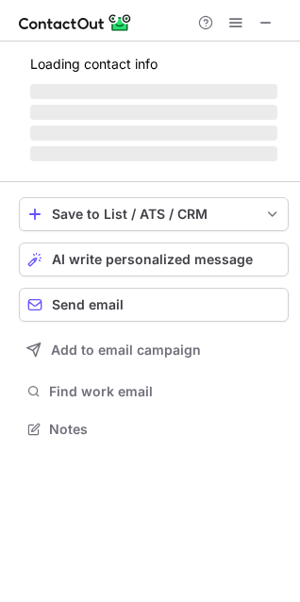
scroll to position [456, 300]
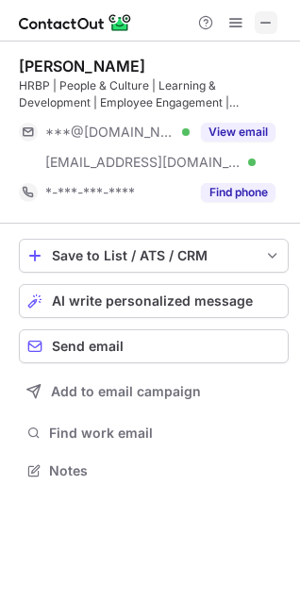
click at [266, 19] on span at bounding box center [265, 22] width 15 height 15
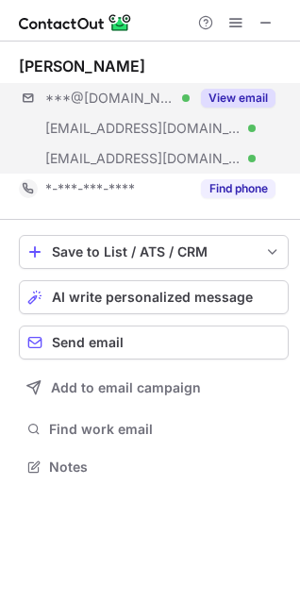
scroll to position [453, 300]
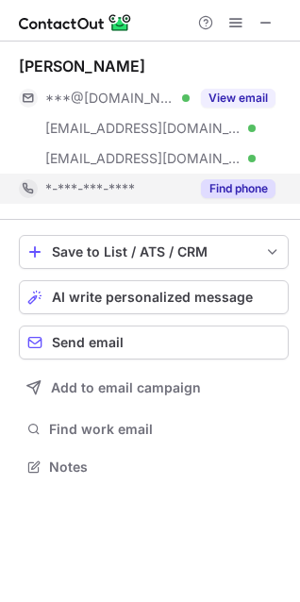
click at [219, 198] on div "Find phone" at bounding box center [233, 189] width 86 height 30
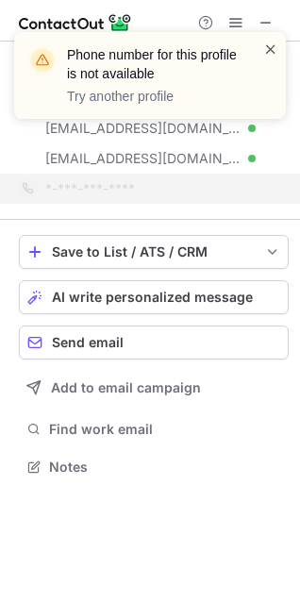
click at [271, 51] on span at bounding box center [270, 49] width 15 height 19
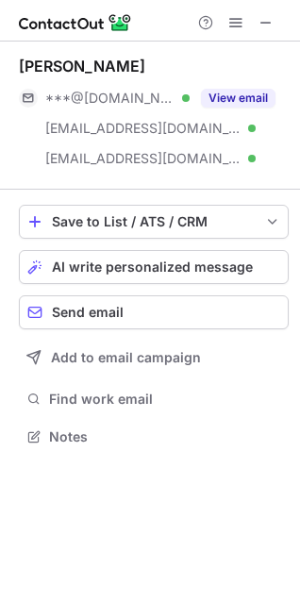
scroll to position [422, 300]
click at [251, 90] on div "Phone number for this profile is not available Try another profile [PERSON_NAME…" at bounding box center [150, 301] width 300 height 602
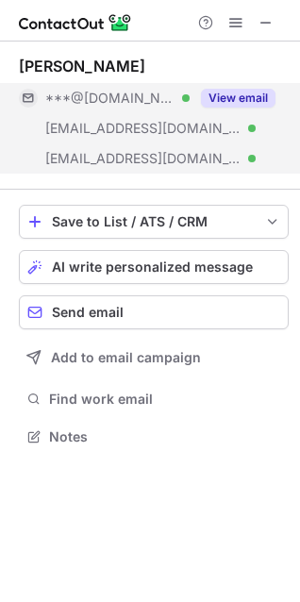
click at [245, 98] on button "View email" at bounding box center [238, 98] width 74 height 19
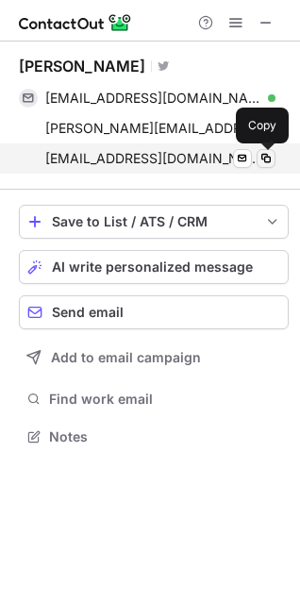
click at [265, 156] on span at bounding box center [265, 158] width 15 height 15
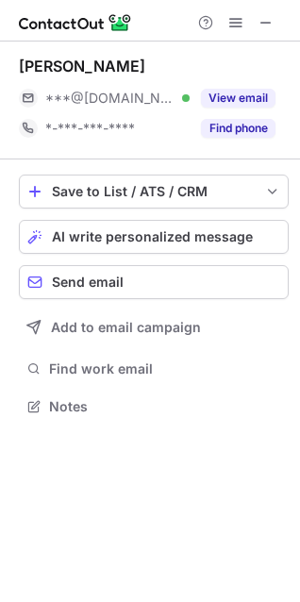
scroll to position [392, 300]
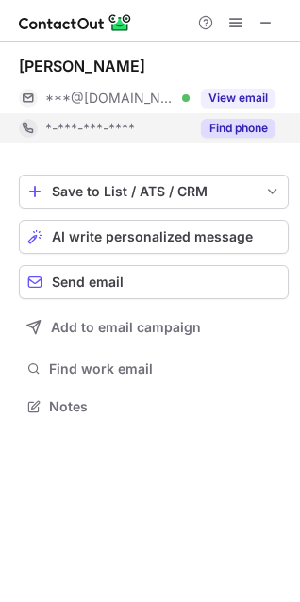
click at [223, 130] on button "Find phone" at bounding box center [238, 128] width 74 height 19
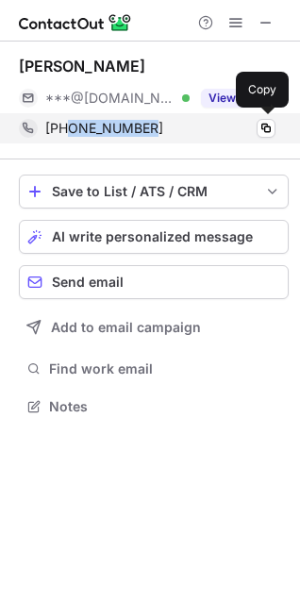
drag, startPoint x: 158, startPoint y: 128, endPoint x: 67, endPoint y: 130, distance: 91.5
click at [68, 129] on div "[PHONE_NUMBER]" at bounding box center [160, 128] width 230 height 17
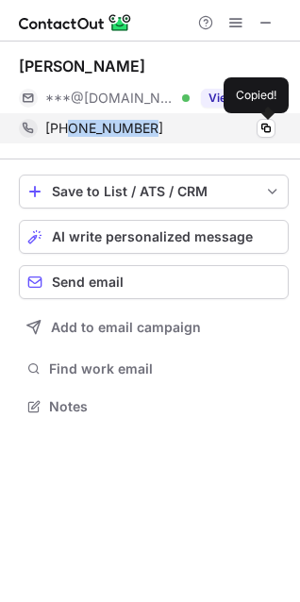
copy span "9519779572"
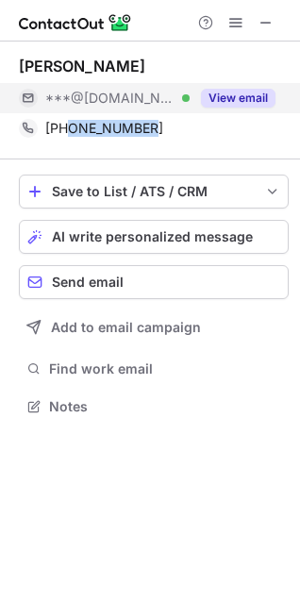
click at [244, 101] on button "View email" at bounding box center [238, 98] width 74 height 19
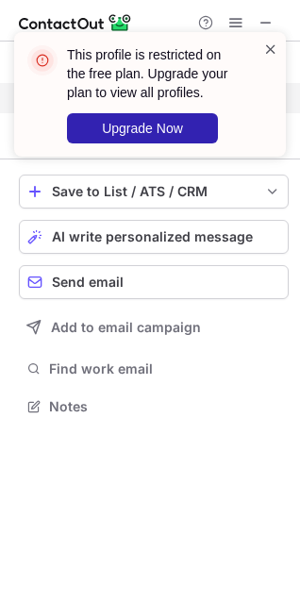
click at [268, 48] on span at bounding box center [270, 49] width 15 height 19
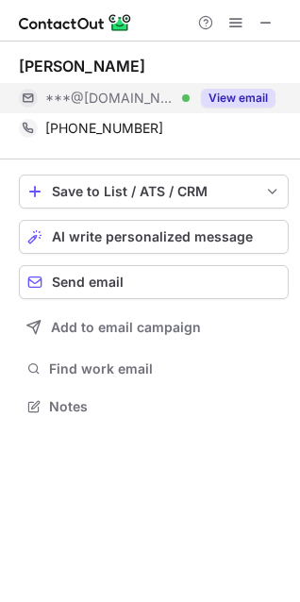
click at [228, 96] on button "View email" at bounding box center [238, 98] width 74 height 19
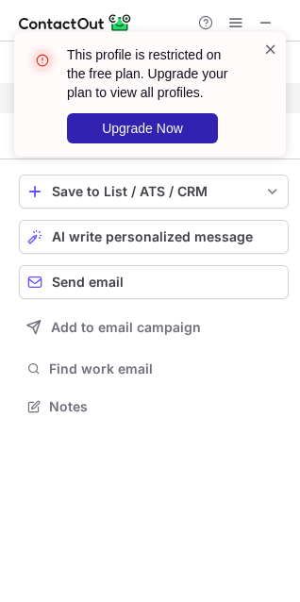
click at [273, 49] on span at bounding box center [270, 49] width 15 height 19
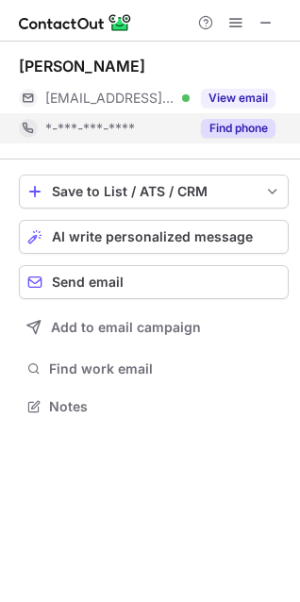
click at [232, 126] on button "Find phone" at bounding box center [238, 128] width 74 height 19
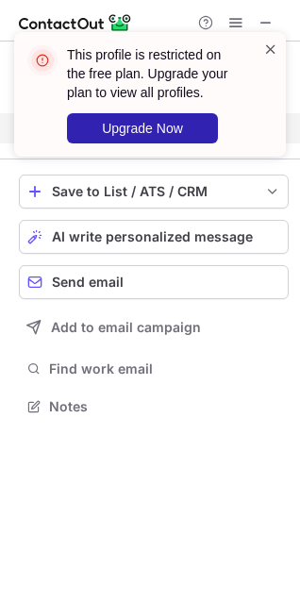
click at [271, 49] on span at bounding box center [270, 49] width 15 height 19
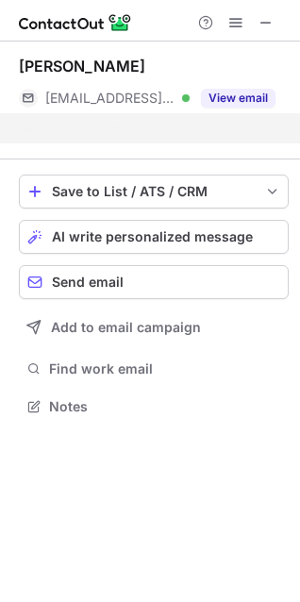
scroll to position [362, 300]
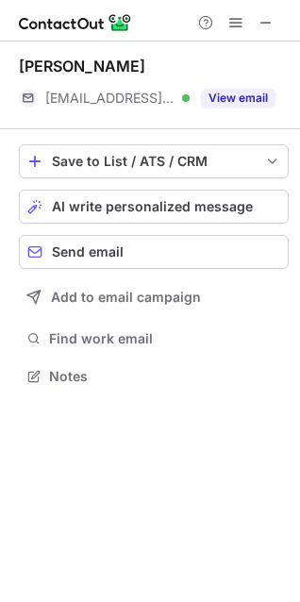
click at [238, 107] on div "This profile is restricted on the free plan. Upgrade your plan to view all prof…" at bounding box center [150, 301] width 300 height 602
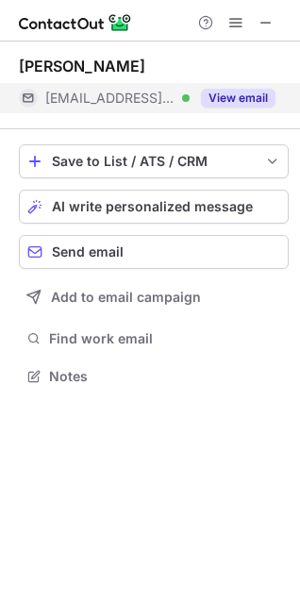
click at [233, 103] on button "View email" at bounding box center [238, 98] width 74 height 19
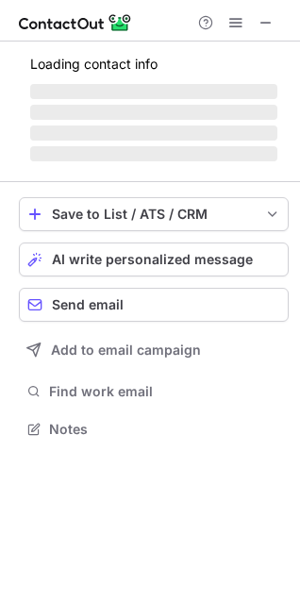
scroll to position [392, 300]
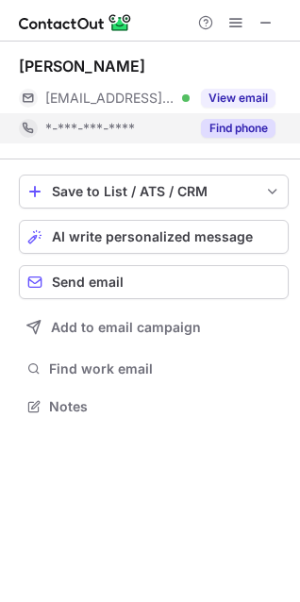
click at [232, 135] on button "Find phone" at bounding box center [238, 128] width 74 height 19
click at [232, 135] on div "*-***-***-****" at bounding box center [160, 128] width 230 height 17
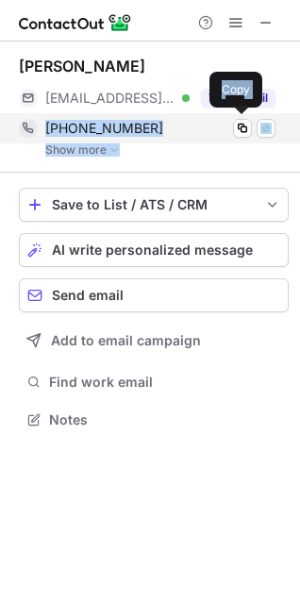
click at [175, 134] on div "[PHONE_NUMBER]" at bounding box center [160, 128] width 230 height 17
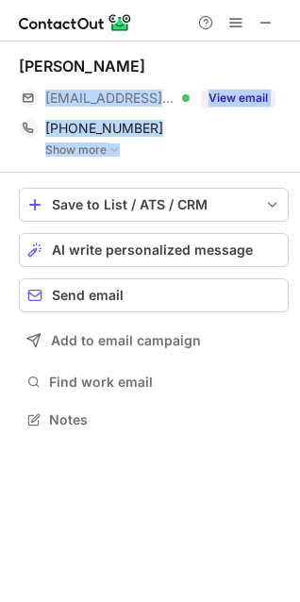
click at [92, 150] on link "Show more" at bounding box center [166, 149] width 243 height 13
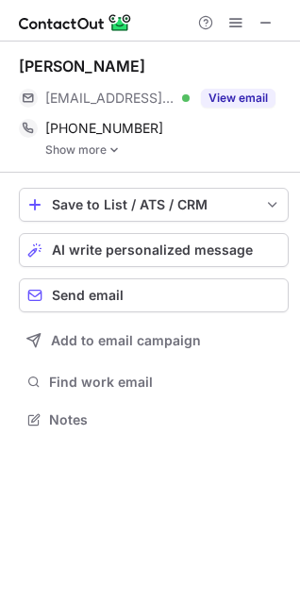
scroll to position [467, 300]
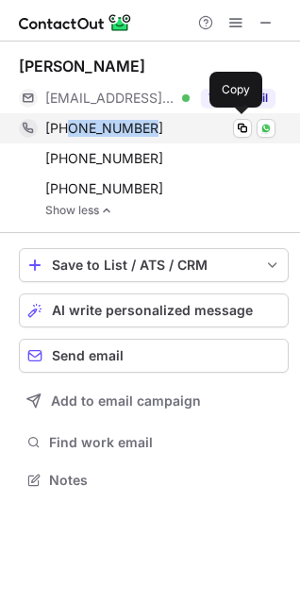
drag, startPoint x: 161, startPoint y: 131, endPoint x: 68, endPoint y: 133, distance: 93.4
click at [68, 133] on div "[PHONE_NUMBER]" at bounding box center [160, 128] width 230 height 17
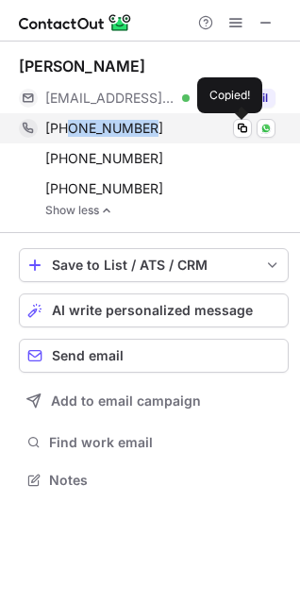
copy span "9560649796"
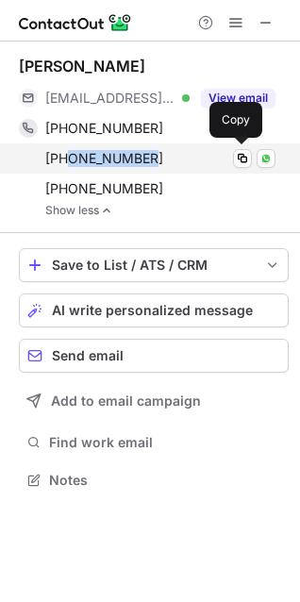
drag, startPoint x: 147, startPoint y: 166, endPoint x: 68, endPoint y: 166, distance: 79.2
click at [68, 166] on div "[PHONE_NUMBER]" at bounding box center [160, 158] width 230 height 17
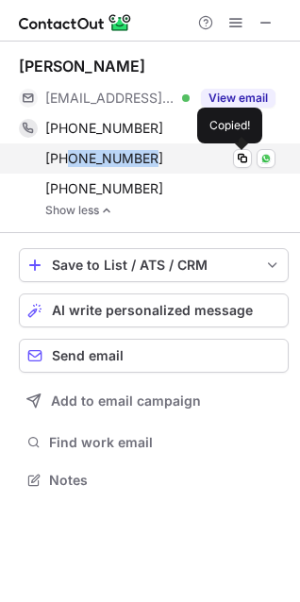
copy span "8076752675"
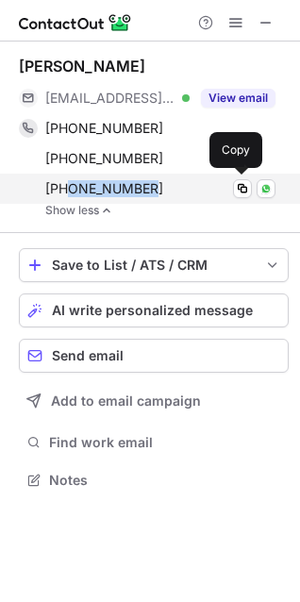
drag, startPoint x: 157, startPoint y: 187, endPoint x: 68, endPoint y: 184, distance: 88.7
click at [68, 184] on div "[PHONE_NUMBER]" at bounding box center [160, 188] width 230 height 17
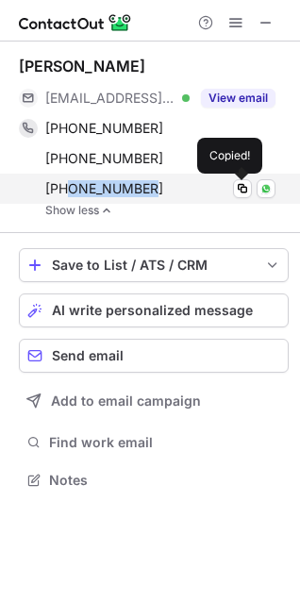
copy span "9417344644"
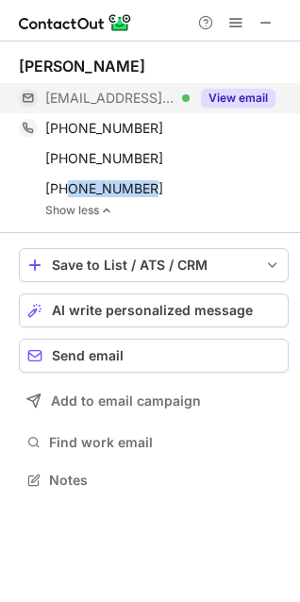
click at [240, 93] on button "View email" at bounding box center [238, 98] width 74 height 19
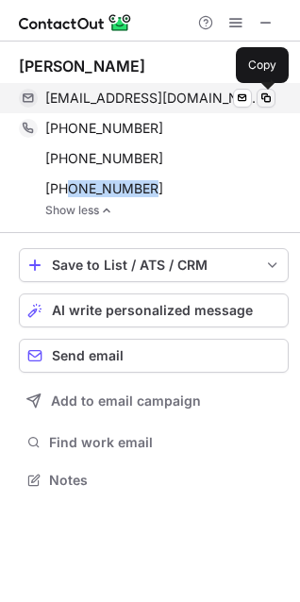
click at [256, 96] on button at bounding box center [265, 98] width 19 height 19
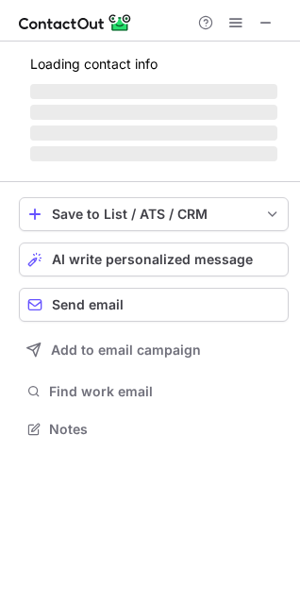
scroll to position [422, 300]
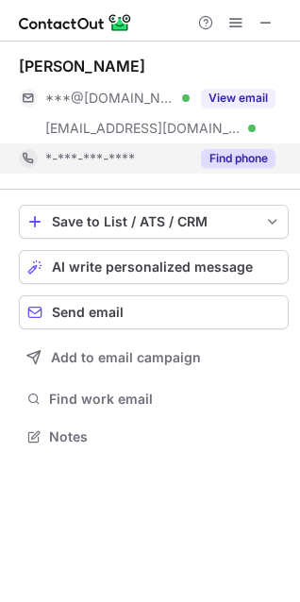
click at [212, 160] on button "Find phone" at bounding box center [238, 158] width 74 height 19
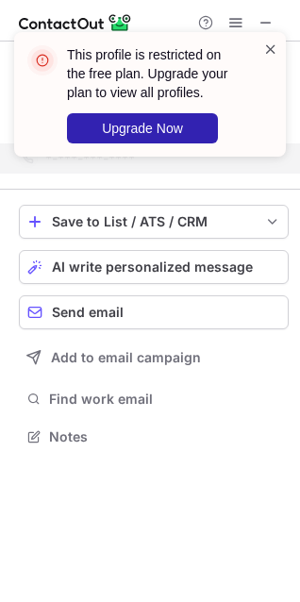
click at [273, 53] on span at bounding box center [270, 49] width 15 height 19
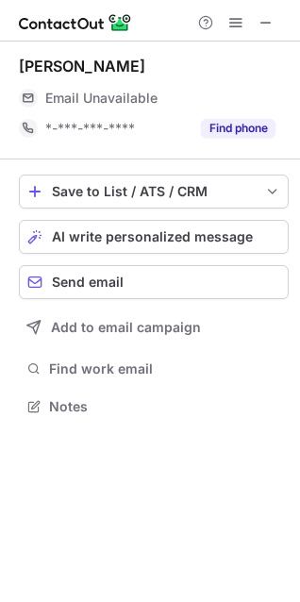
scroll to position [392, 300]
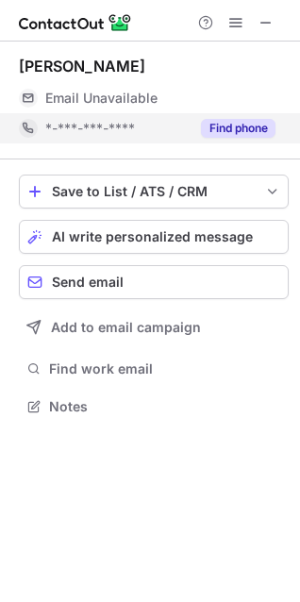
click at [239, 132] on button "Find phone" at bounding box center [238, 128] width 74 height 19
click at [212, 134] on button "Find phone" at bounding box center [238, 128] width 74 height 19
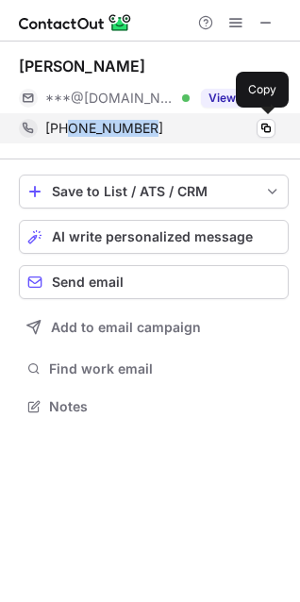
drag, startPoint x: 165, startPoint y: 130, endPoint x: 67, endPoint y: 136, distance: 98.2
click at [67, 136] on div "[PHONE_NUMBER]" at bounding box center [160, 128] width 230 height 17
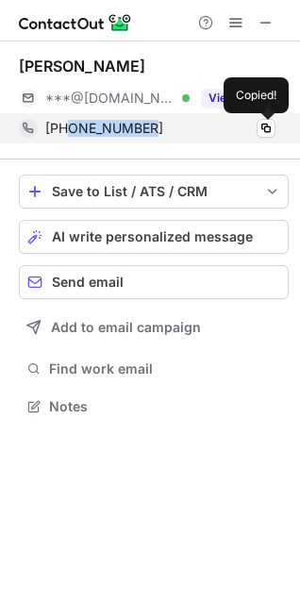
copy span "8765467575"
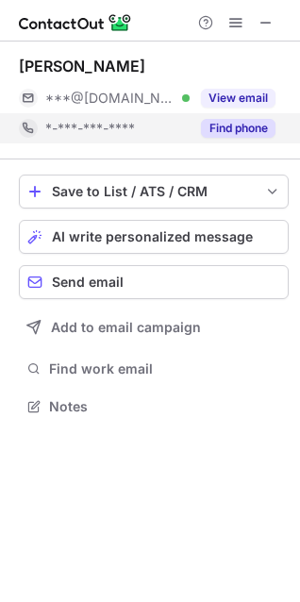
click at [224, 134] on button "Find phone" at bounding box center [238, 128] width 74 height 19
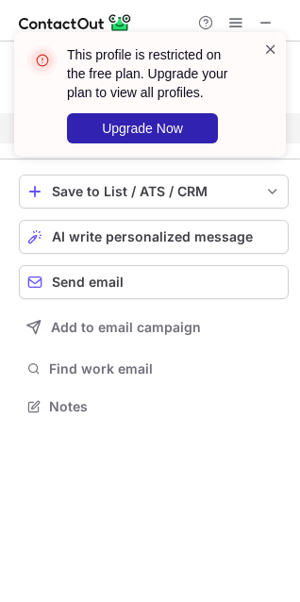
click at [275, 48] on span at bounding box center [270, 49] width 15 height 19
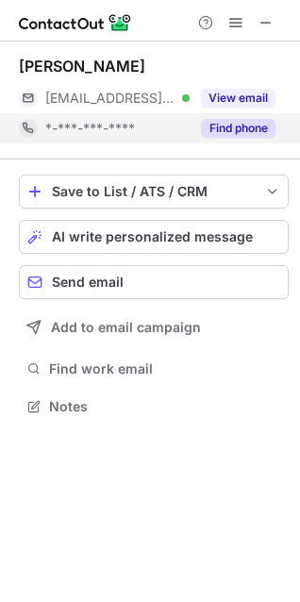
click at [229, 118] on div "Find phone" at bounding box center [233, 128] width 86 height 30
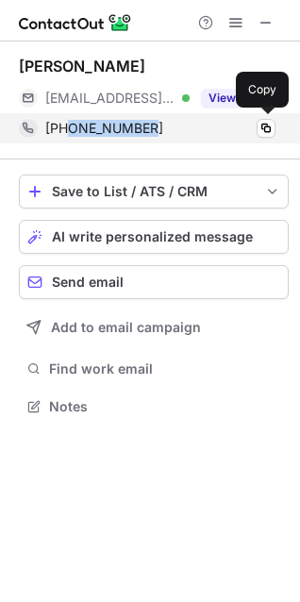
drag, startPoint x: 166, startPoint y: 132, endPoint x: 70, endPoint y: 135, distance: 96.2
click at [70, 135] on div "[PHONE_NUMBER]" at bounding box center [160, 128] width 230 height 17
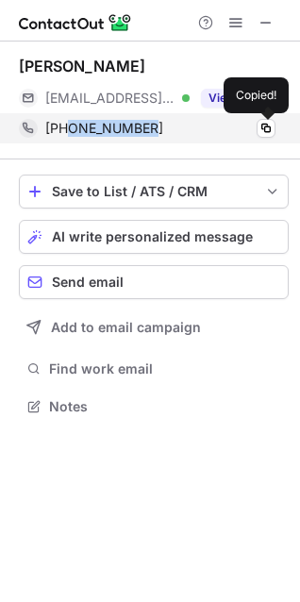
copy span "9568608849"
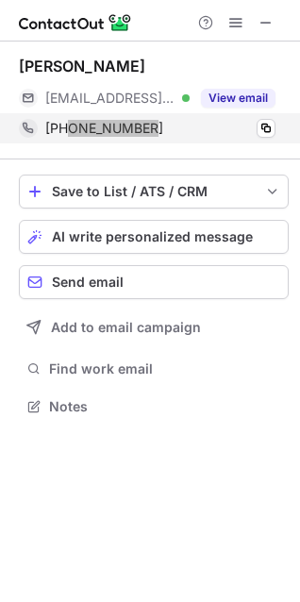
scroll to position [366, 300]
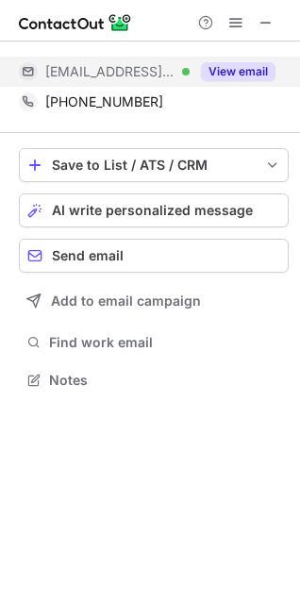
click at [252, 74] on button "View email" at bounding box center [238, 71] width 74 height 19
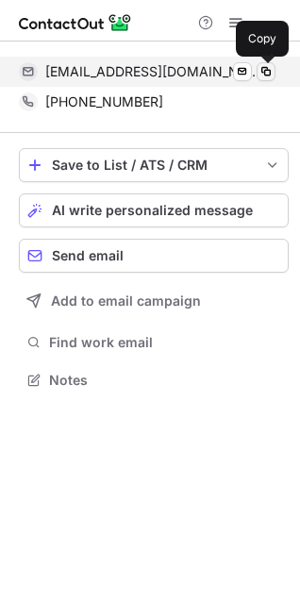
click at [256, 76] on button at bounding box center [265, 71] width 19 height 19
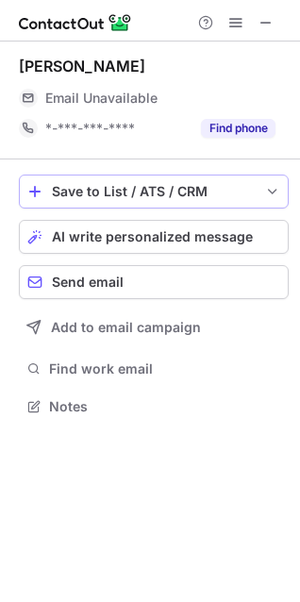
scroll to position [392, 300]
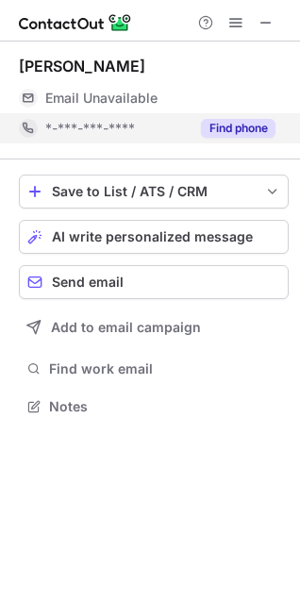
click at [230, 139] on div "Find phone" at bounding box center [233, 128] width 86 height 30
click at [248, 130] on button "Find phone" at bounding box center [238, 128] width 74 height 19
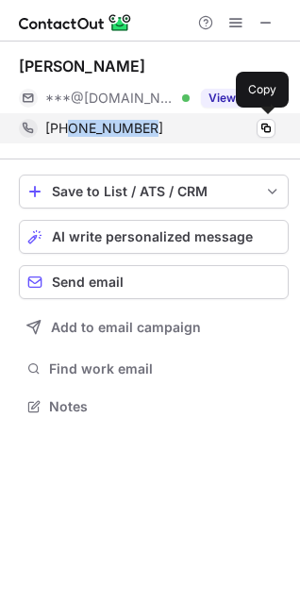
drag, startPoint x: 199, startPoint y: 139, endPoint x: 71, endPoint y: 134, distance: 128.3
click at [71, 133] on div "[PHONE_NUMBER] Copy" at bounding box center [147, 128] width 256 height 30
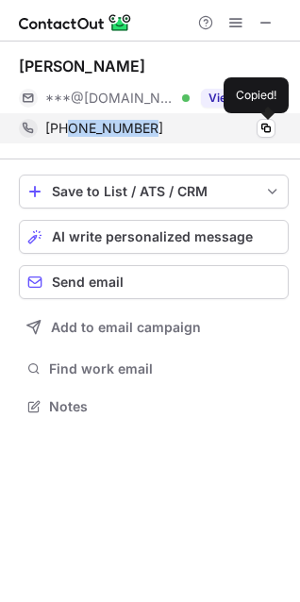
copy span "9892096925"
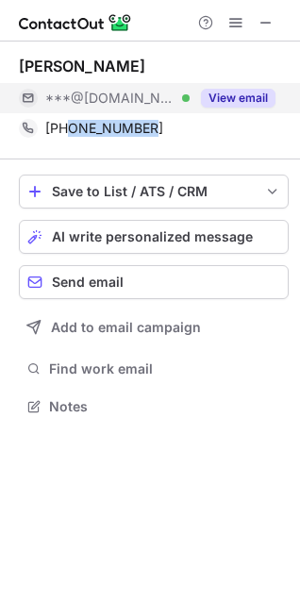
click at [219, 104] on button "View email" at bounding box center [238, 98] width 74 height 19
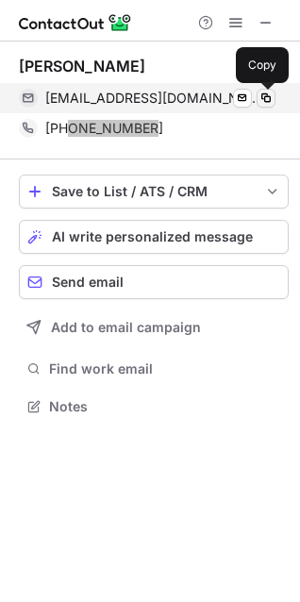
click at [261, 100] on span at bounding box center [265, 98] width 15 height 15
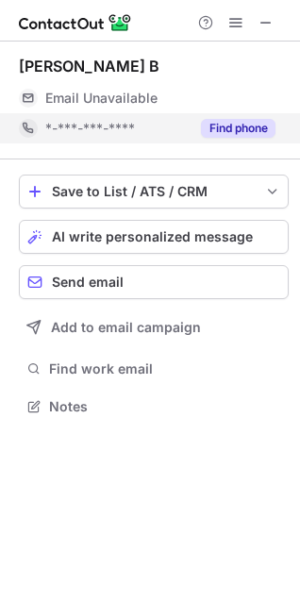
click at [222, 126] on button "Find phone" at bounding box center [238, 128] width 74 height 19
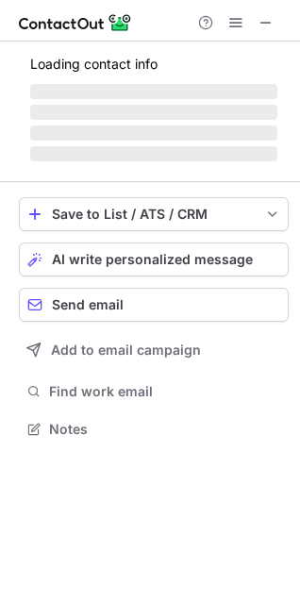
scroll to position [366, 300]
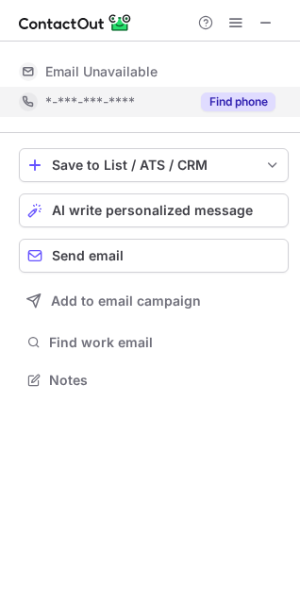
click at [223, 111] on div "Find phone" at bounding box center [233, 102] width 86 height 30
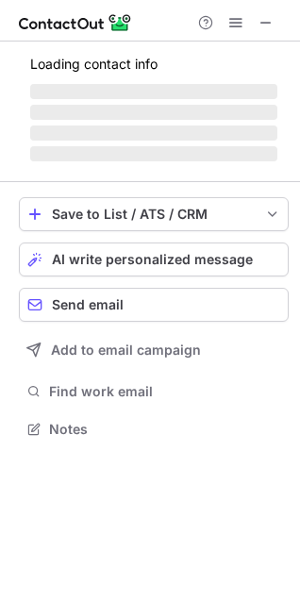
scroll to position [422, 300]
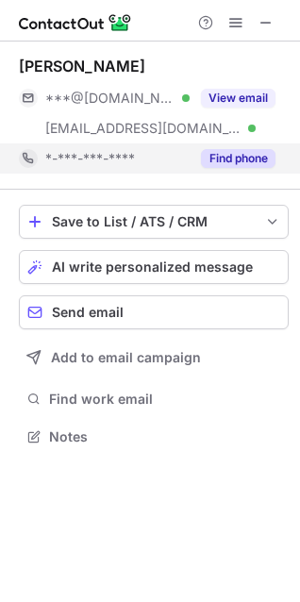
click at [223, 145] on div "Find phone" at bounding box center [233, 158] width 86 height 30
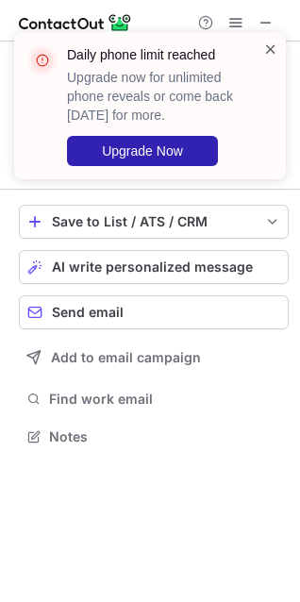
click at [274, 50] on span at bounding box center [270, 49] width 15 height 19
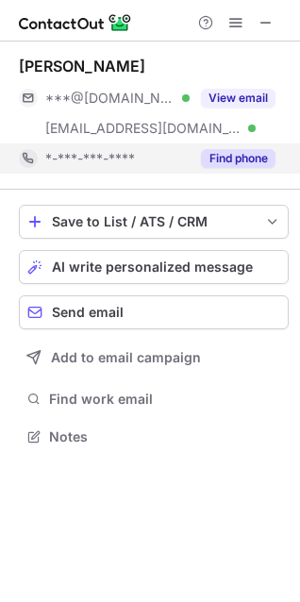
click at [241, 145] on div "Find phone" at bounding box center [233, 158] width 86 height 30
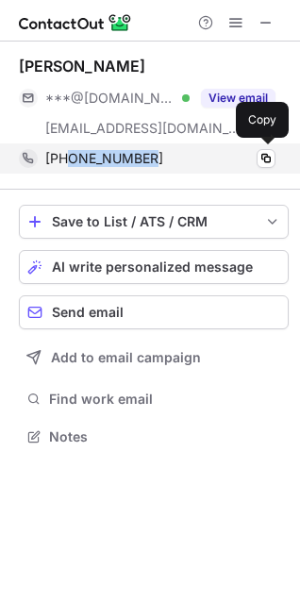
drag, startPoint x: 165, startPoint y: 160, endPoint x: 69, endPoint y: 167, distance: 96.4
click at [69, 167] on div "[PHONE_NUMBER] Copy" at bounding box center [147, 158] width 256 height 30
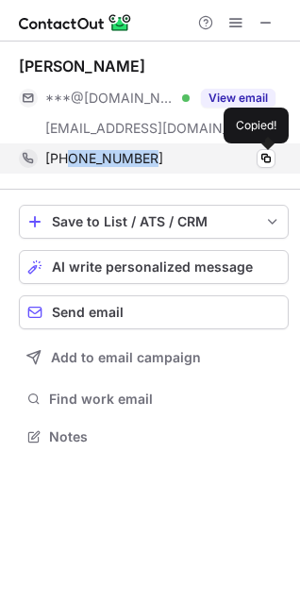
copy span "9711460687"
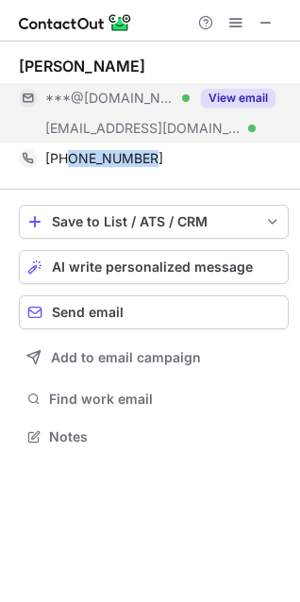
click at [239, 91] on button "View email" at bounding box center [238, 98] width 74 height 19
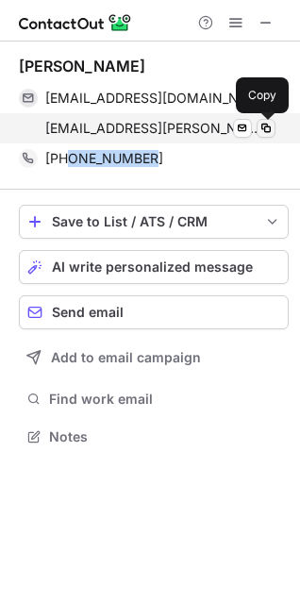
click at [268, 131] on span at bounding box center [265, 128] width 15 height 15
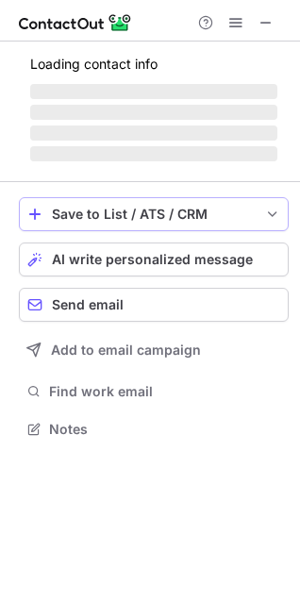
scroll to position [366, 300]
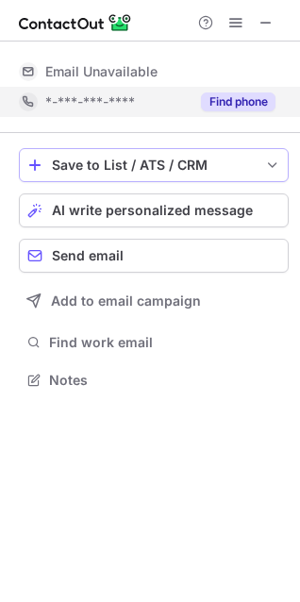
drag, startPoint x: 214, startPoint y: 156, endPoint x: 209, endPoint y: 107, distance: 48.3
click at [214, 107] on div "Email Unavailable Email address *-***-***-**** Find phone Save to List / ATS / …" at bounding box center [150, 224] width 300 height 367
click at [214, 107] on button "Find phone" at bounding box center [238, 101] width 74 height 19
click at [202, 89] on div "*-***-***-****" at bounding box center [147, 102] width 256 height 30
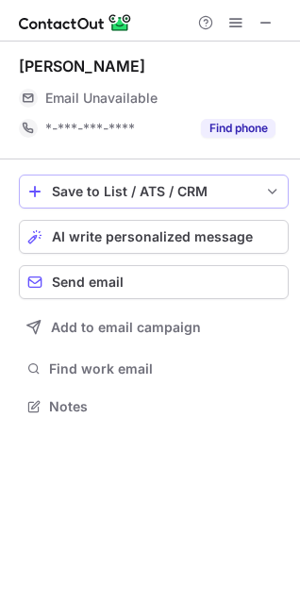
scroll to position [392, 300]
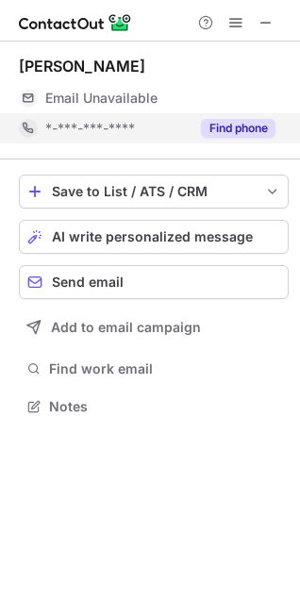
click at [222, 128] on button "Find phone" at bounding box center [238, 128] width 74 height 19
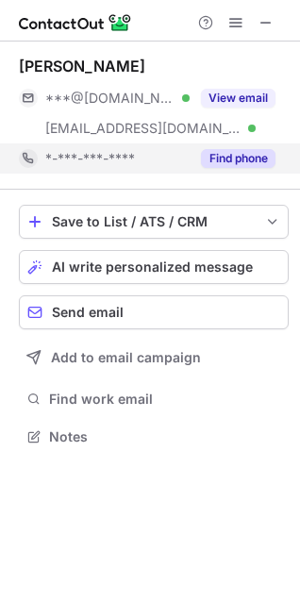
scroll to position [422, 300]
click at [220, 167] on button "Find phone" at bounding box center [238, 158] width 74 height 19
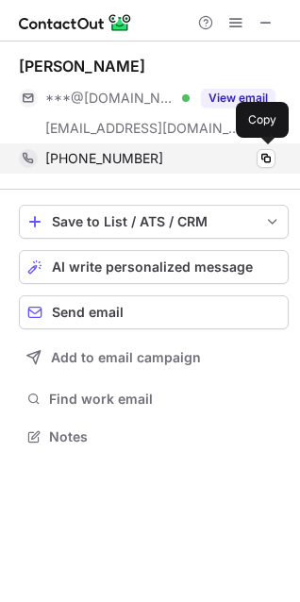
click at [68, 158] on div "[PHONE_NUMBER]" at bounding box center [160, 158] width 230 height 17
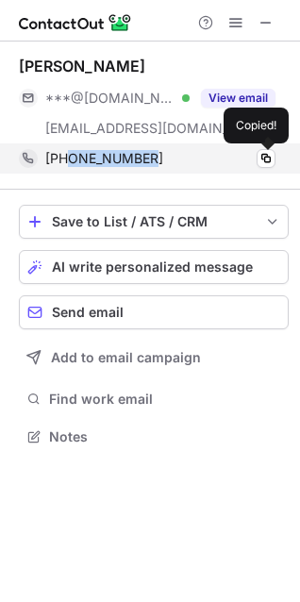
drag, startPoint x: 68, startPoint y: 158, endPoint x: 154, endPoint y: 165, distance: 86.1
click at [154, 165] on div "[PHONE_NUMBER]" at bounding box center [160, 158] width 230 height 17
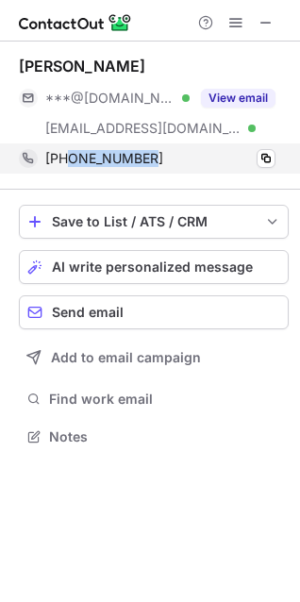
copy span "8851184314"
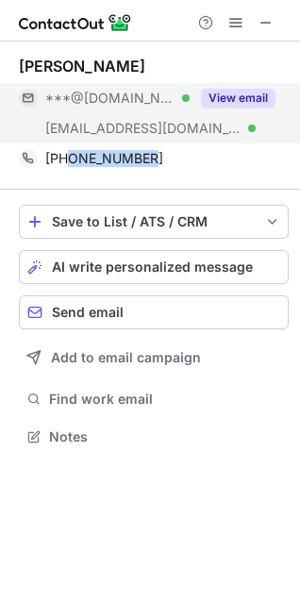
click at [213, 92] on button "View email" at bounding box center [238, 98] width 74 height 19
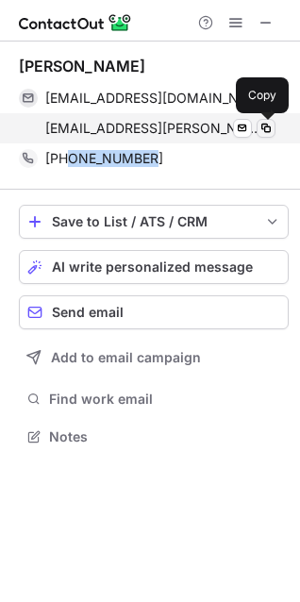
click at [272, 130] on span at bounding box center [265, 128] width 15 height 15
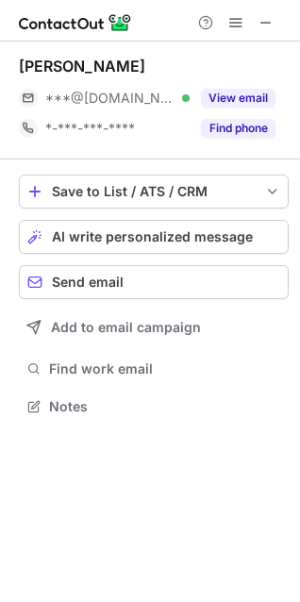
scroll to position [392, 300]
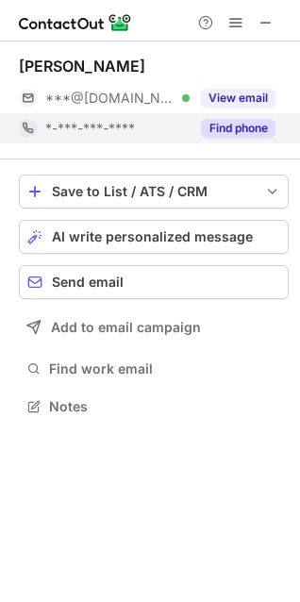
click at [225, 123] on button "Find phone" at bounding box center [238, 128] width 74 height 19
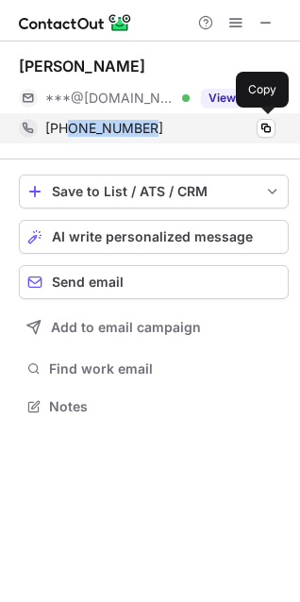
drag, startPoint x: 173, startPoint y: 126, endPoint x: 68, endPoint y: 133, distance: 104.9
click at [68, 133] on div "[PHONE_NUMBER]" at bounding box center [160, 128] width 230 height 17
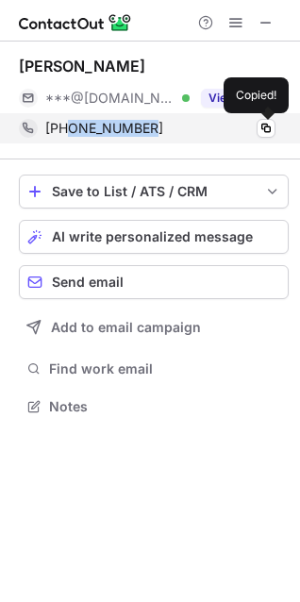
copy span "8540059573"
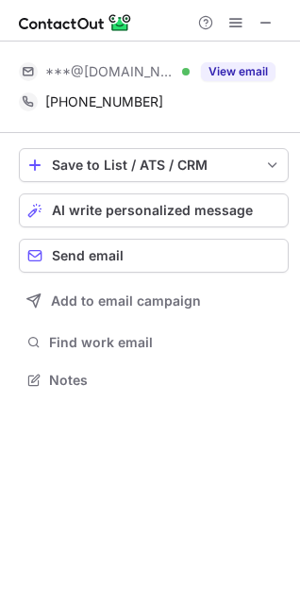
scroll to position [366, 300]
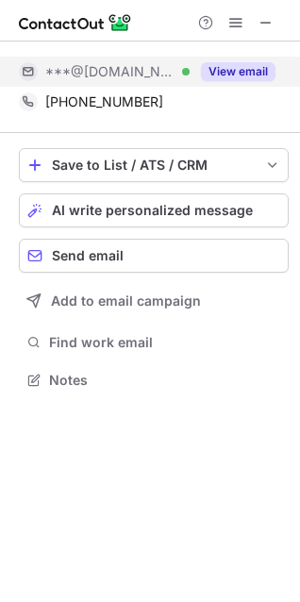
click at [212, 62] on button "View email" at bounding box center [238, 71] width 74 height 19
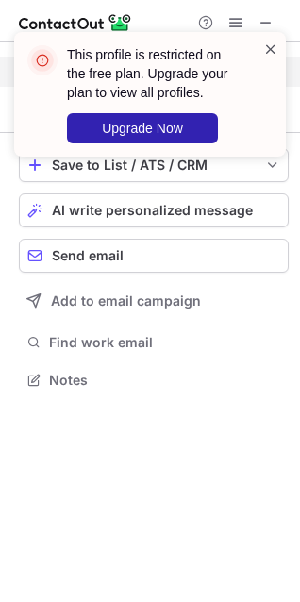
click at [273, 43] on span at bounding box center [270, 49] width 15 height 19
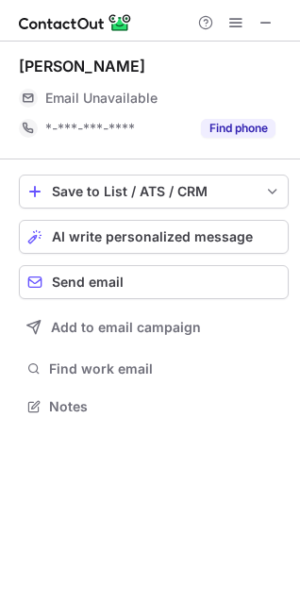
scroll to position [392, 300]
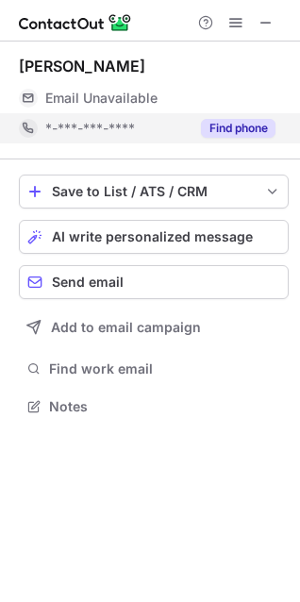
click at [215, 130] on button "Find phone" at bounding box center [238, 128] width 74 height 19
click at [233, 128] on button "Find phone" at bounding box center [238, 128] width 74 height 19
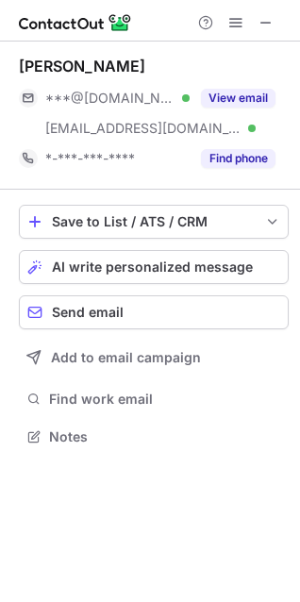
scroll to position [422, 300]
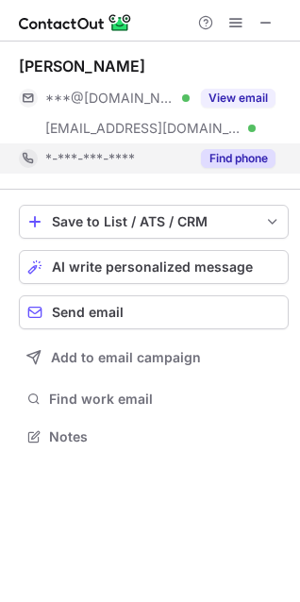
click at [207, 155] on button "Find phone" at bounding box center [238, 158] width 74 height 19
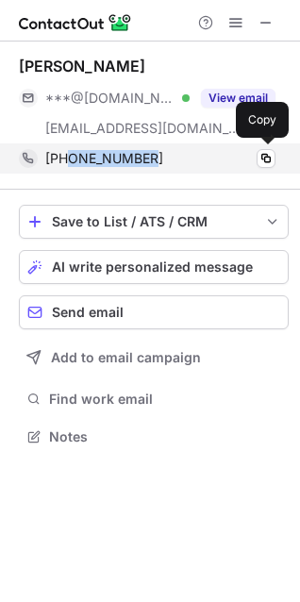
drag, startPoint x: 169, startPoint y: 161, endPoint x: 69, endPoint y: 170, distance: 100.3
click at [69, 170] on div "[PHONE_NUMBER] Copy" at bounding box center [147, 158] width 256 height 30
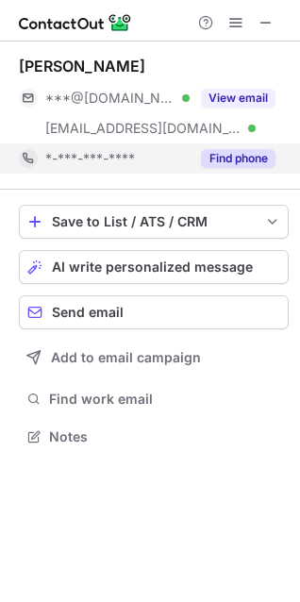
click at [258, 160] on button "Find phone" at bounding box center [238, 158] width 74 height 19
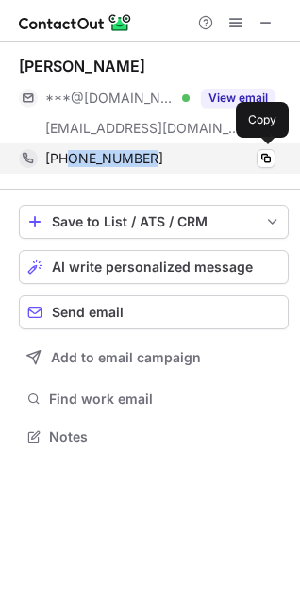
drag, startPoint x: 203, startPoint y: 165, endPoint x: 69, endPoint y: 163, distance: 133.9
click at [69, 163] on div "[PHONE_NUMBER]" at bounding box center [160, 158] width 230 height 17
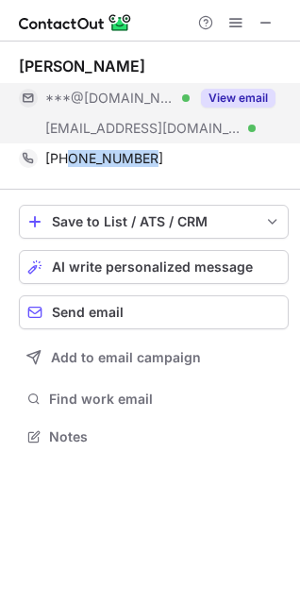
click at [242, 91] on button "View email" at bounding box center [238, 98] width 74 height 19
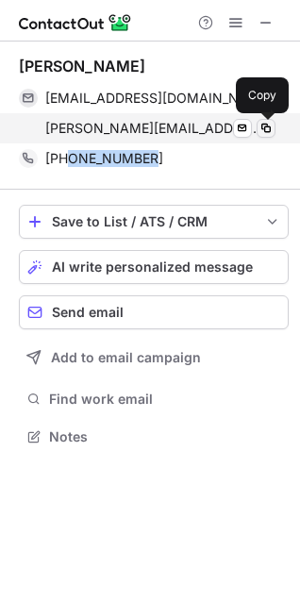
click at [269, 133] on span at bounding box center [265, 128] width 15 height 15
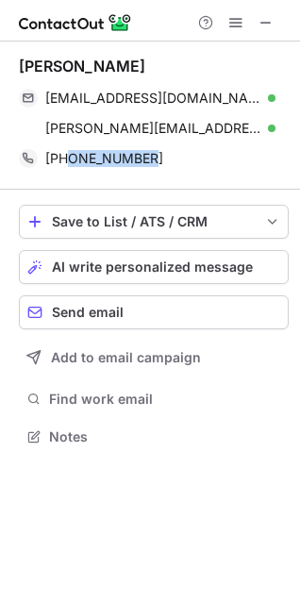
drag, startPoint x: 138, startPoint y: 68, endPoint x: 18, endPoint y: 68, distance: 119.8
click at [18, 68] on div "[PERSON_NAME] [EMAIL_ADDRESS][DOMAIN_NAME] Verified Send email Copy [PERSON_NAM…" at bounding box center [150, 252] width 300 height 423
